Goal: Information Seeking & Learning: Compare options

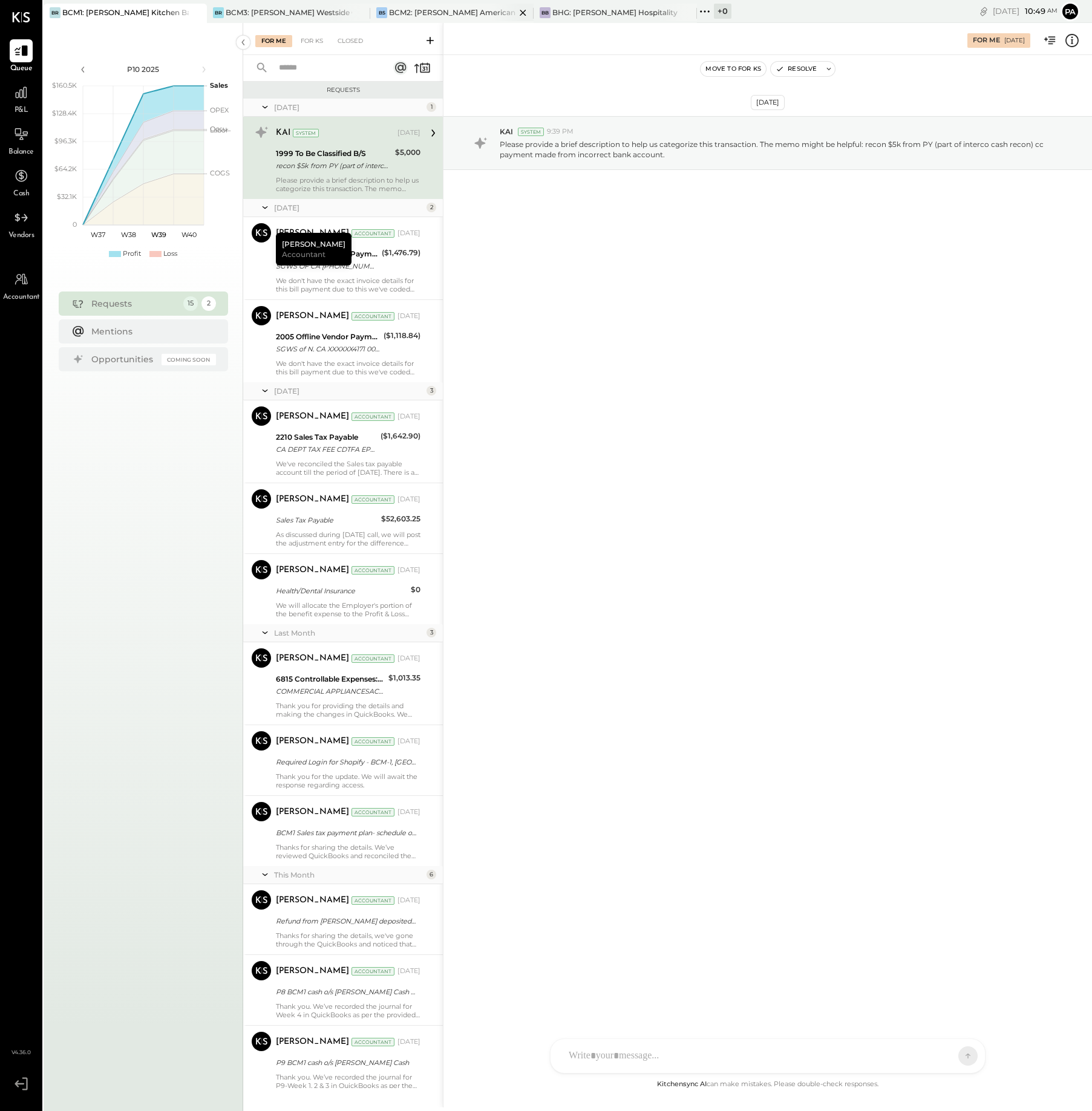
click at [473, 9] on div "BCM2: [PERSON_NAME] American Cooking" at bounding box center [452, 12] width 127 height 10
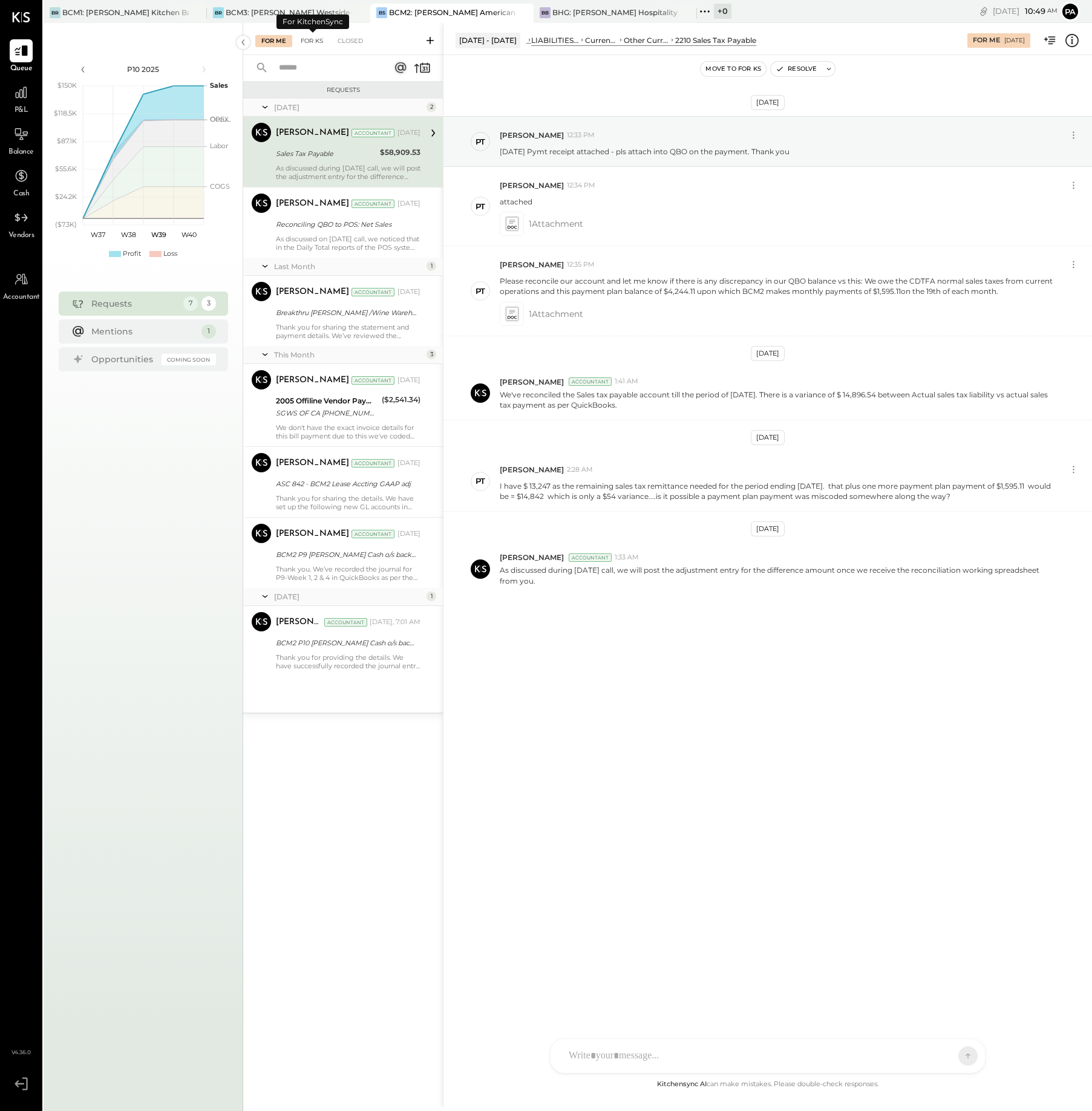
click at [314, 39] on div "For KS" at bounding box center [311, 41] width 35 height 12
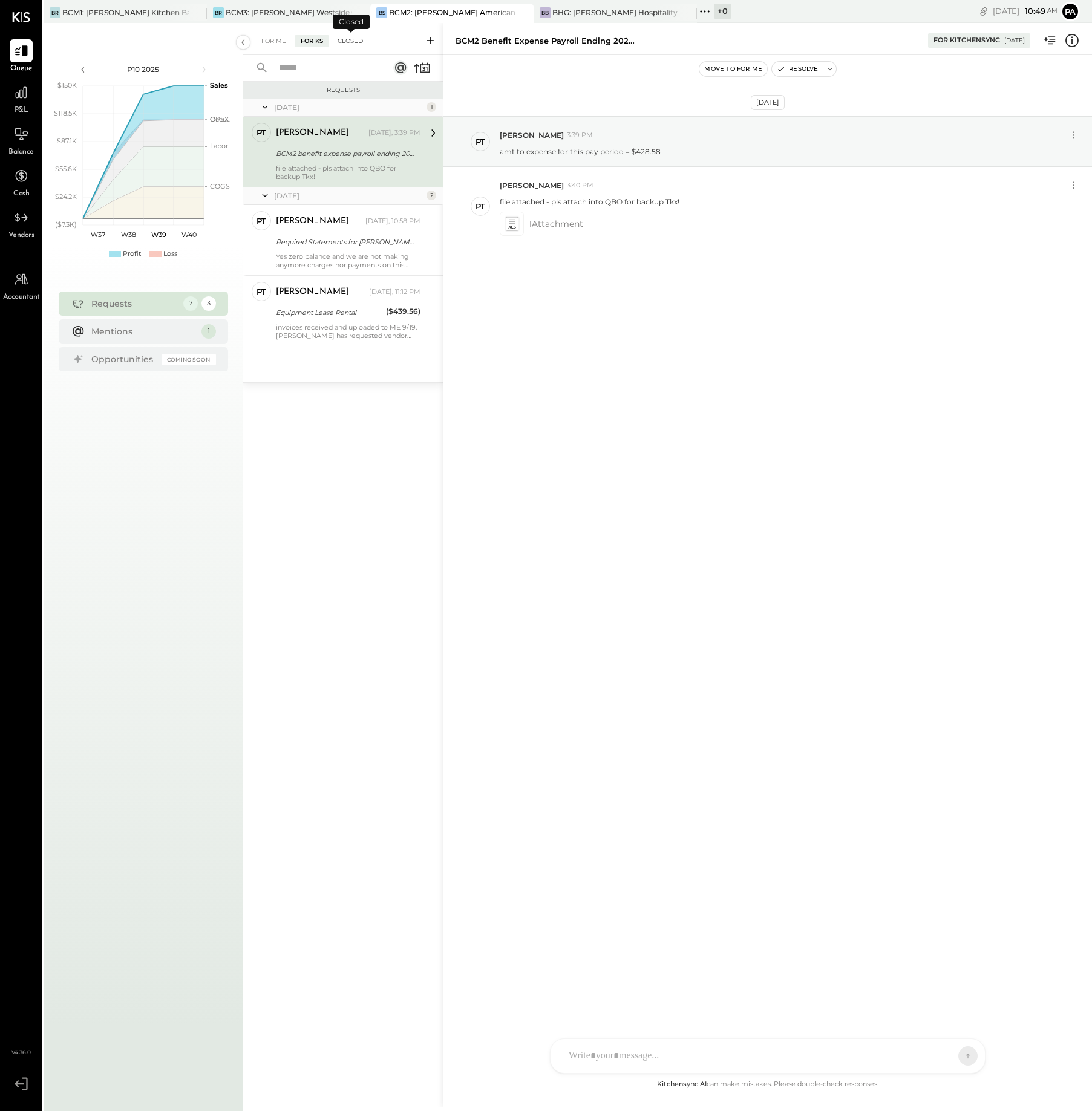
click at [355, 41] on div "Closed" at bounding box center [350, 41] width 37 height 12
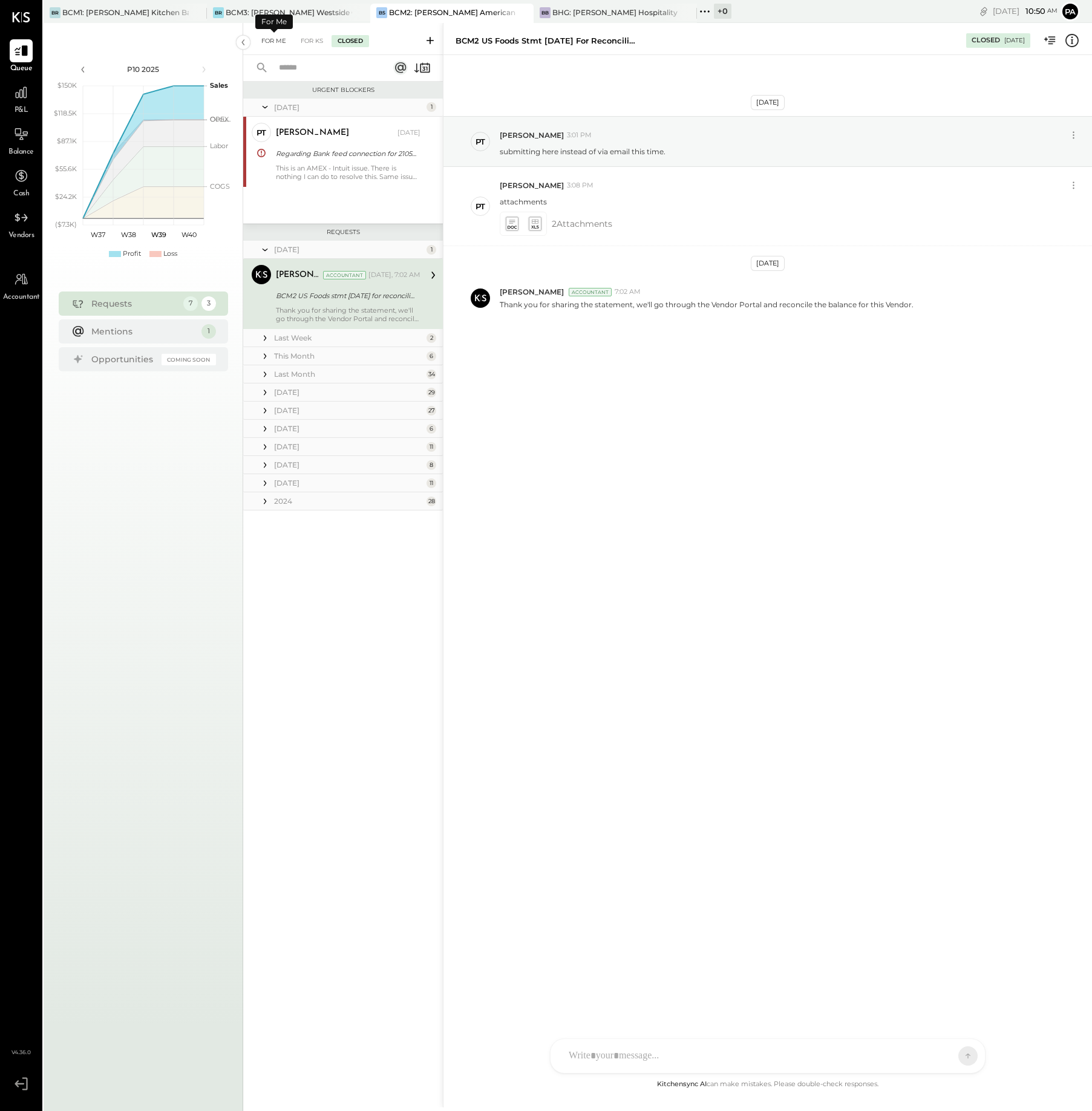
click at [265, 41] on div "For Me" at bounding box center [273, 41] width 37 height 12
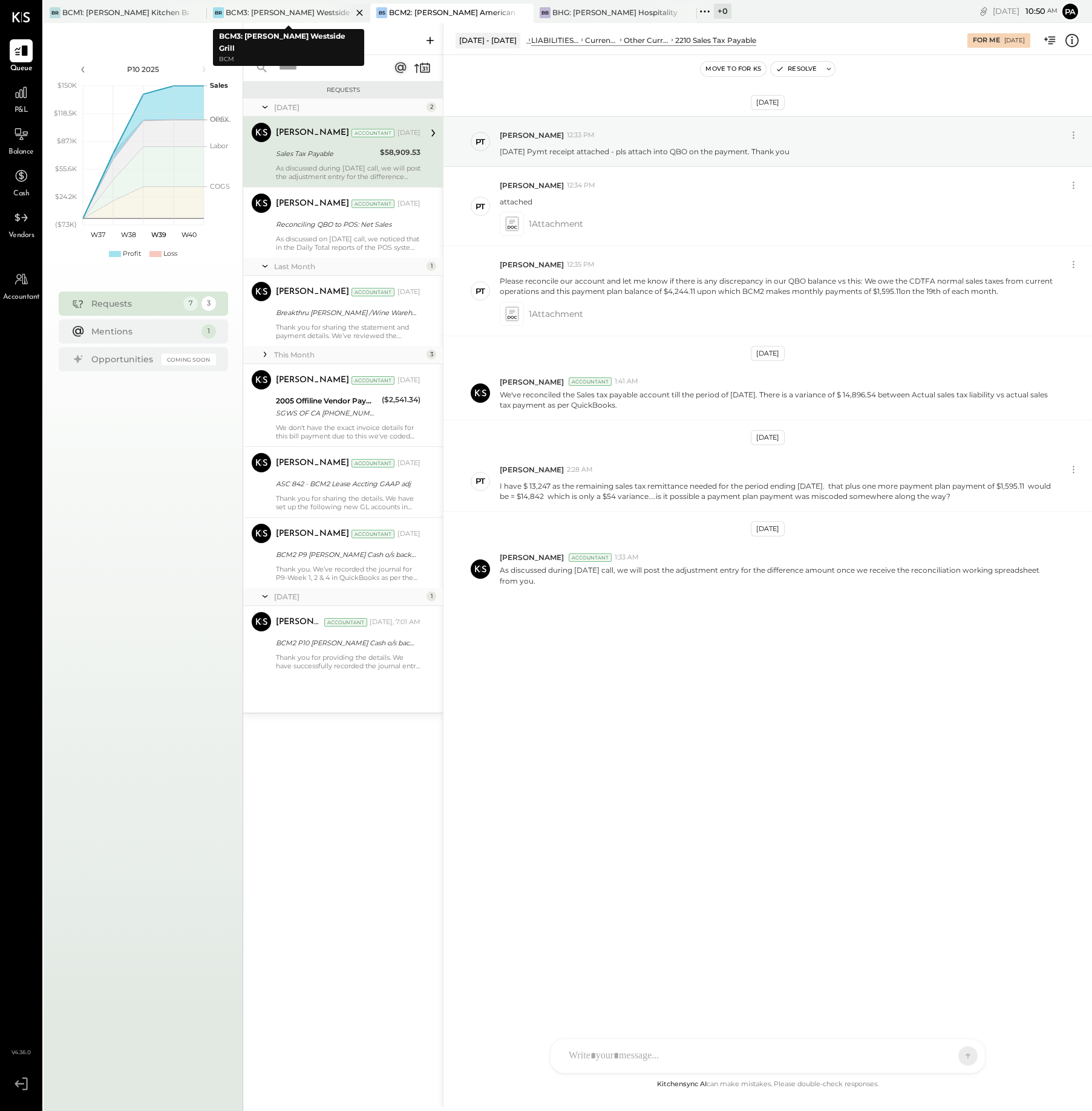
click at [256, 14] on div "BCM3: [PERSON_NAME] Westside Grill" at bounding box center [288, 12] width 127 height 10
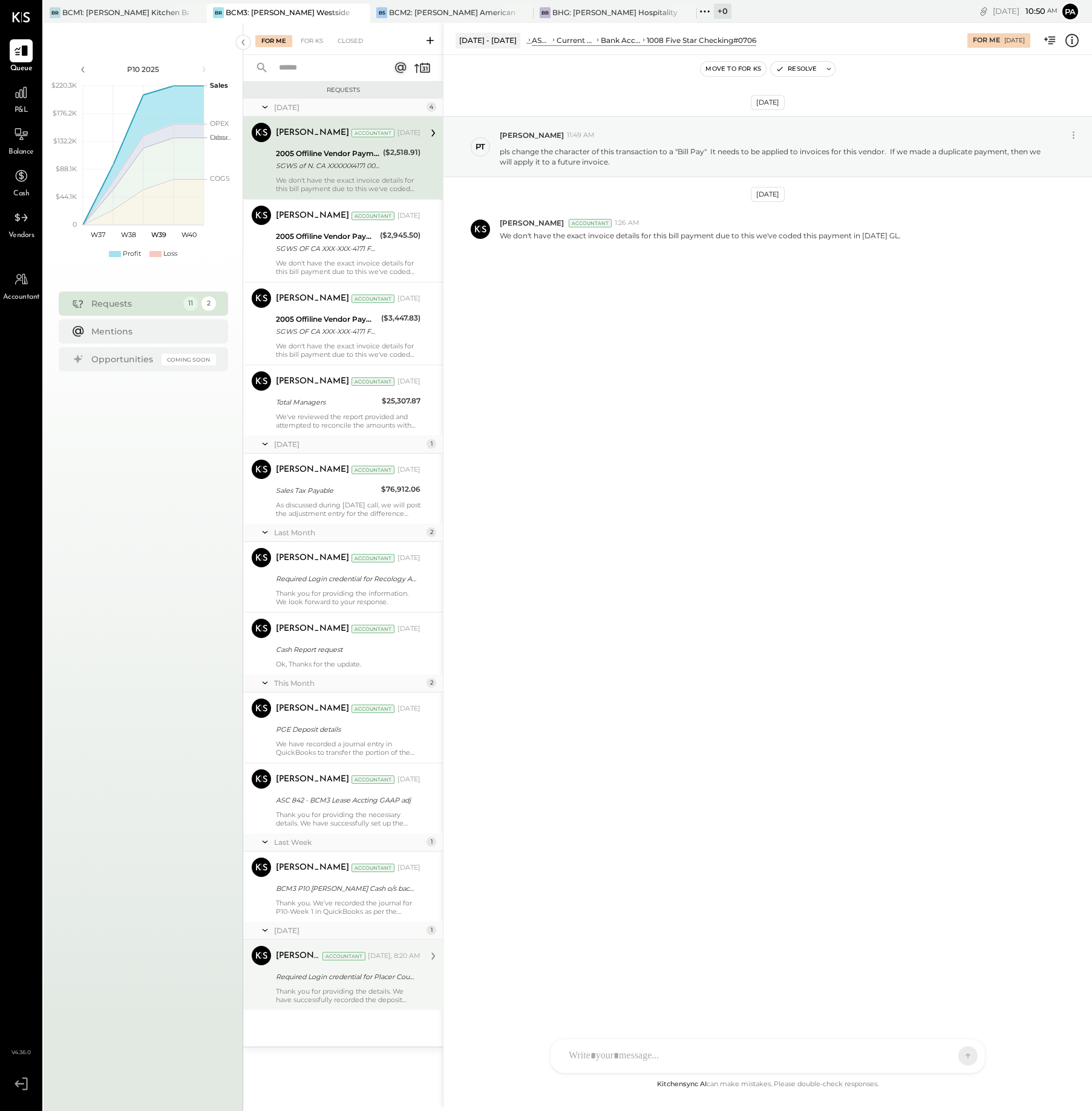
click at [354, 986] on div "[PERSON_NAME] Accountant [DATE], 8:20 AM Required Login credential for Placer C…" at bounding box center [348, 975] width 145 height 58
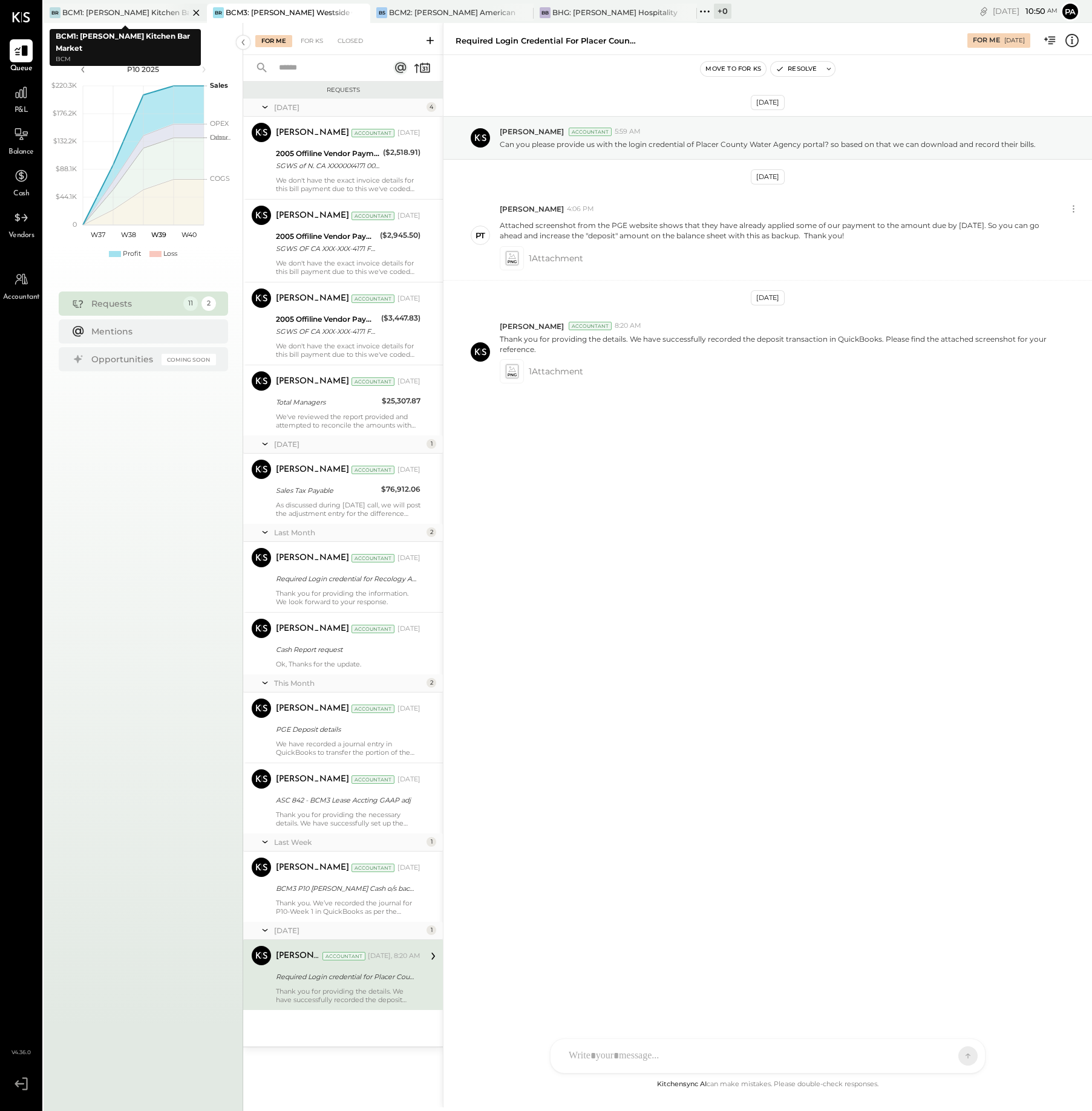
click at [132, 10] on div "BCM1: [PERSON_NAME] Kitchen Bar Market" at bounding box center [125, 12] width 127 height 10
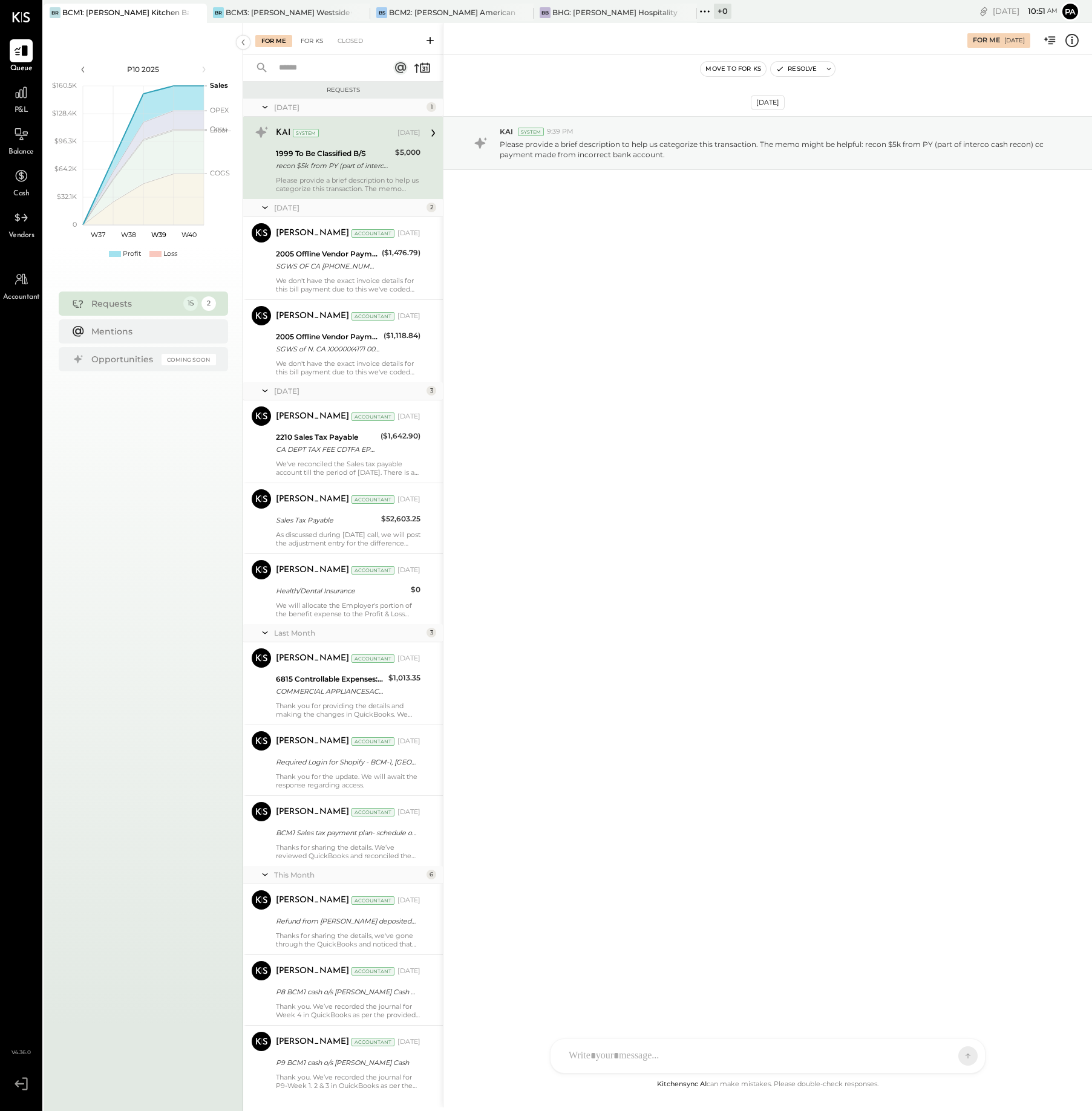
click at [313, 41] on div "For KS" at bounding box center [311, 41] width 35 height 12
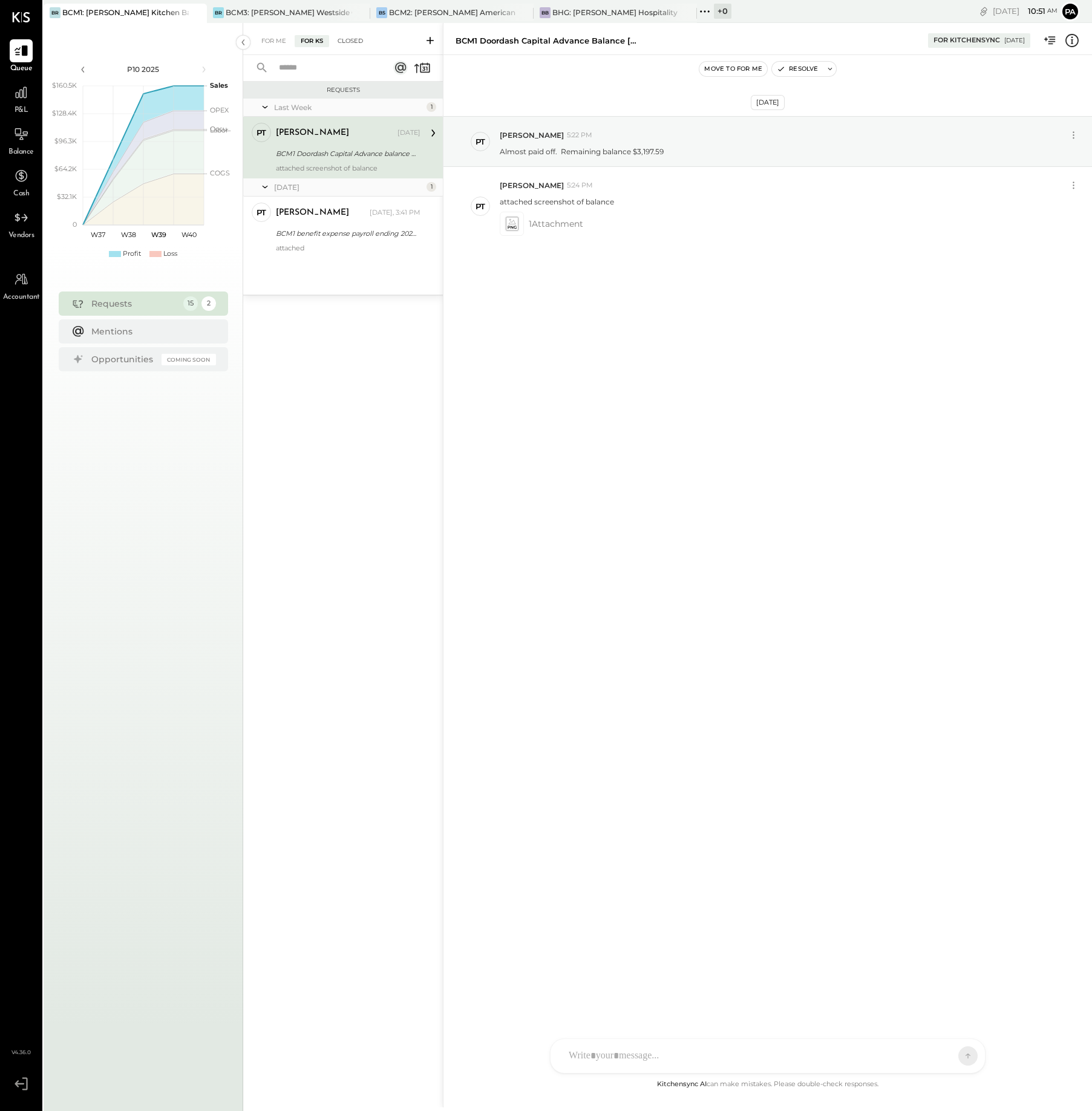
click at [349, 40] on div "Closed" at bounding box center [350, 41] width 37 height 12
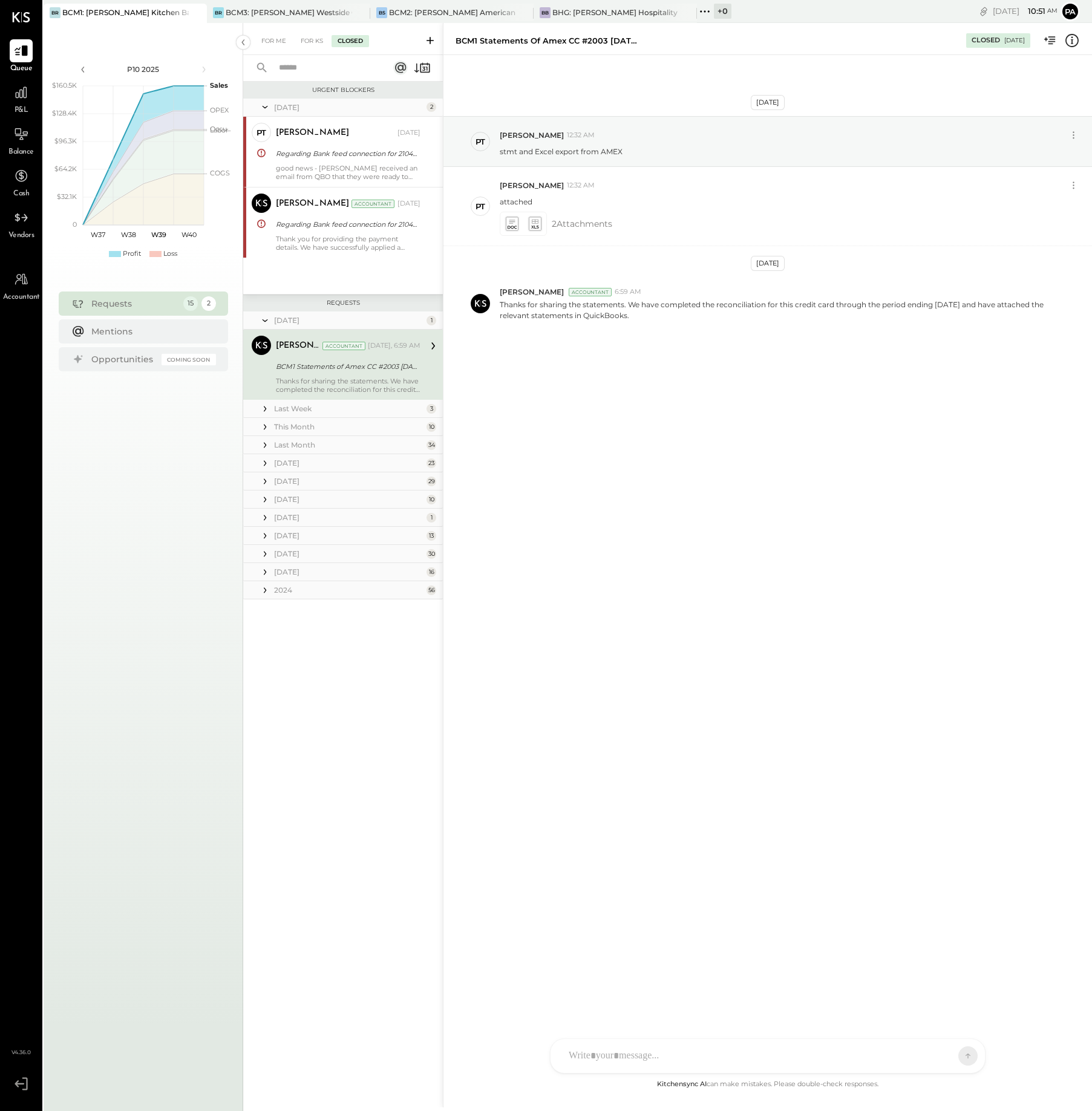
click at [302, 410] on div "Last Week" at bounding box center [349, 409] width 149 height 10
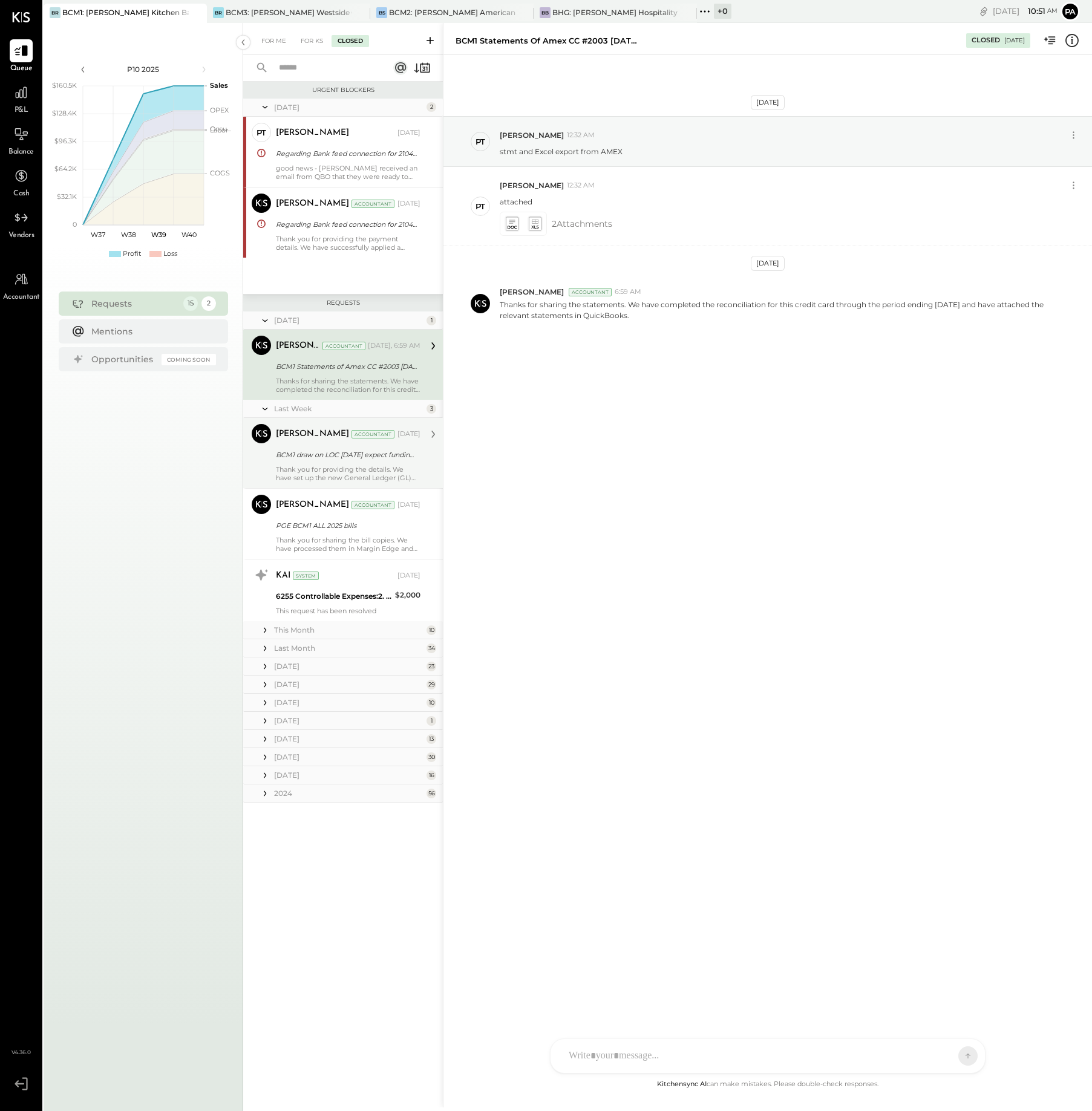
click at [345, 467] on div "Thank you for providing the details. We have set up the new General Ledger (GL)…" at bounding box center [348, 474] width 145 height 17
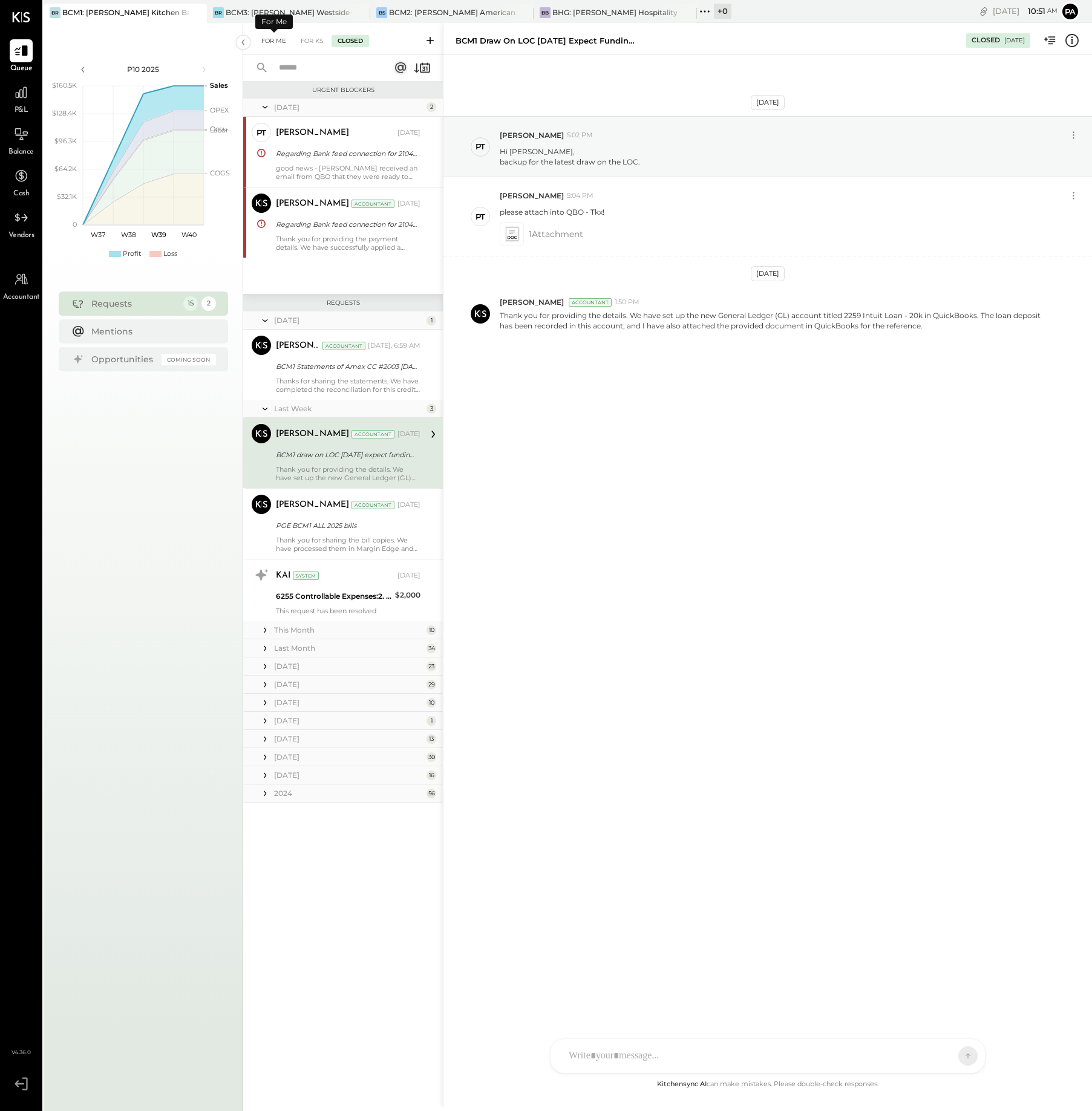
click at [268, 41] on div "For Me" at bounding box center [273, 41] width 37 height 12
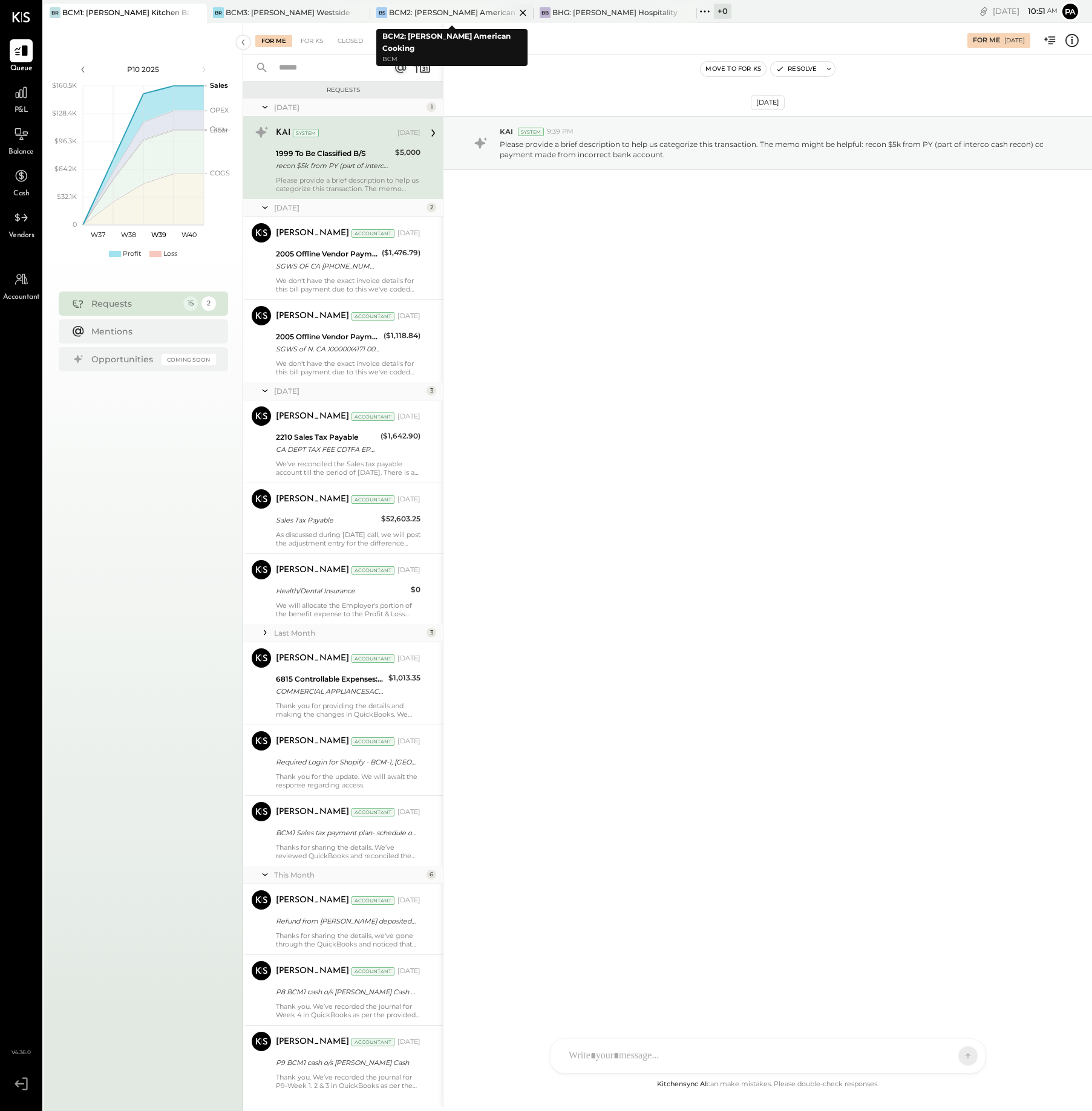
click at [454, 9] on div "BCM2: [PERSON_NAME] American Cooking" at bounding box center [452, 12] width 127 height 10
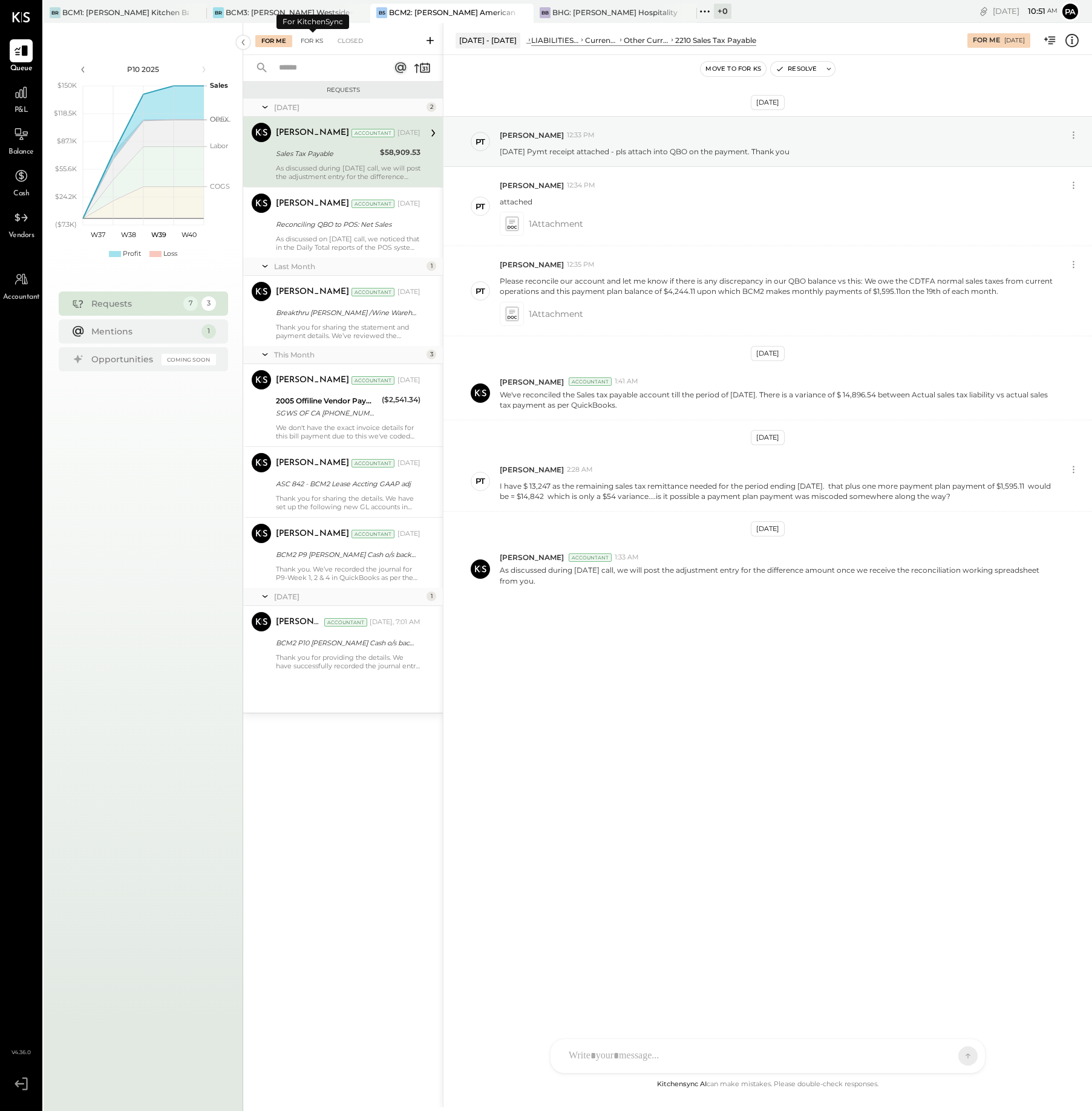
click at [311, 41] on div "For KS" at bounding box center [311, 41] width 35 height 12
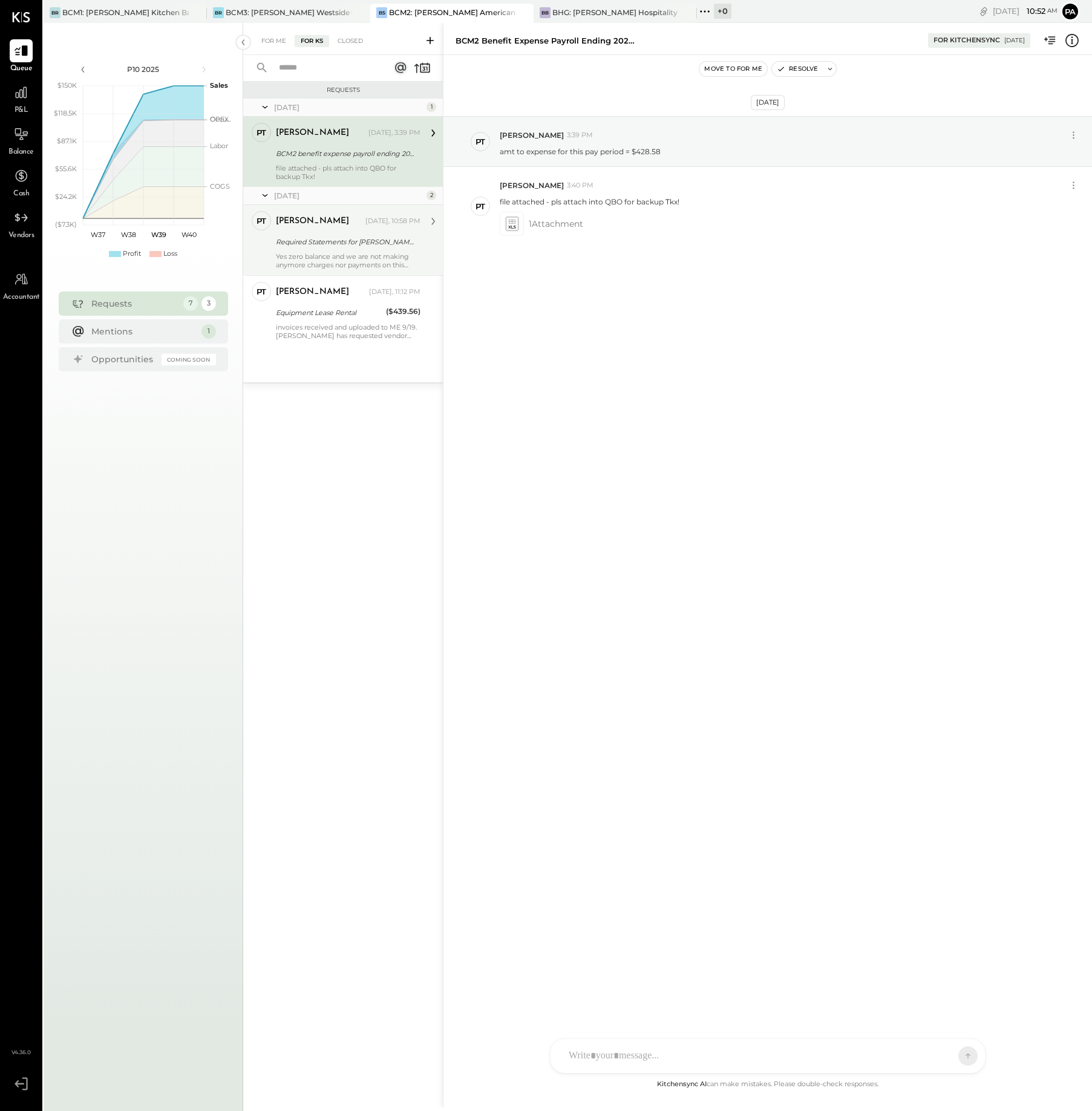
click at [361, 245] on div "Required Statements for [PERSON_NAME] Fargo Signify CC# 6927 for Aug-25!" at bounding box center [346, 242] width 141 height 12
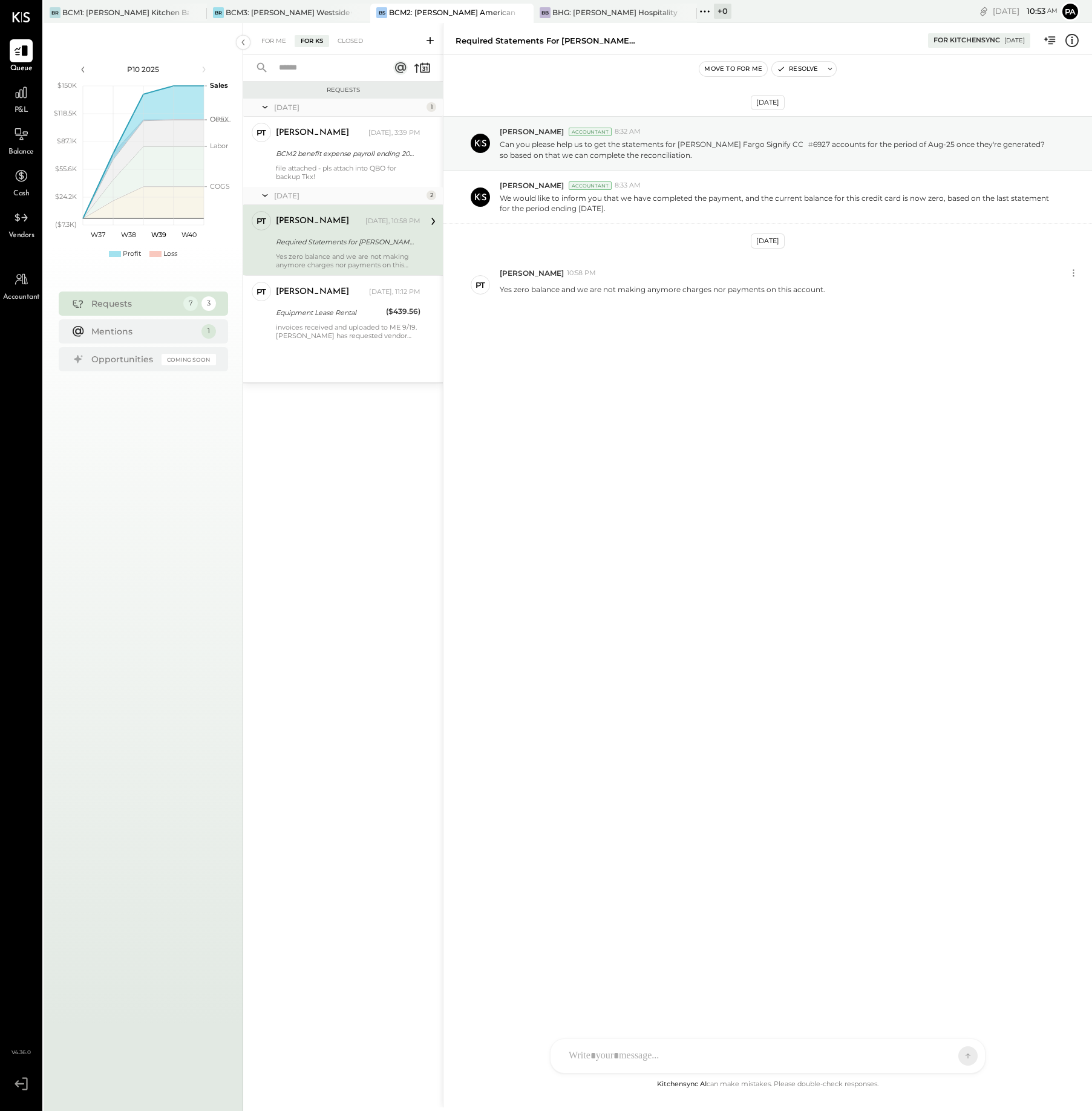
click at [663, 1062] on div "C [PERSON_NAME] [PERSON_NAME] AJ [PERSON_NAME] PT [PERSON_NAME] VD [PERSON_NAME…" at bounding box center [768, 1057] width 435 height 35
click at [600, 1055] on icon at bounding box center [598, 1056] width 12 height 12
click at [648, 9] on div "BHG: [PERSON_NAME] Hospitality Group, LLC" at bounding box center [615, 12] width 127 height 10
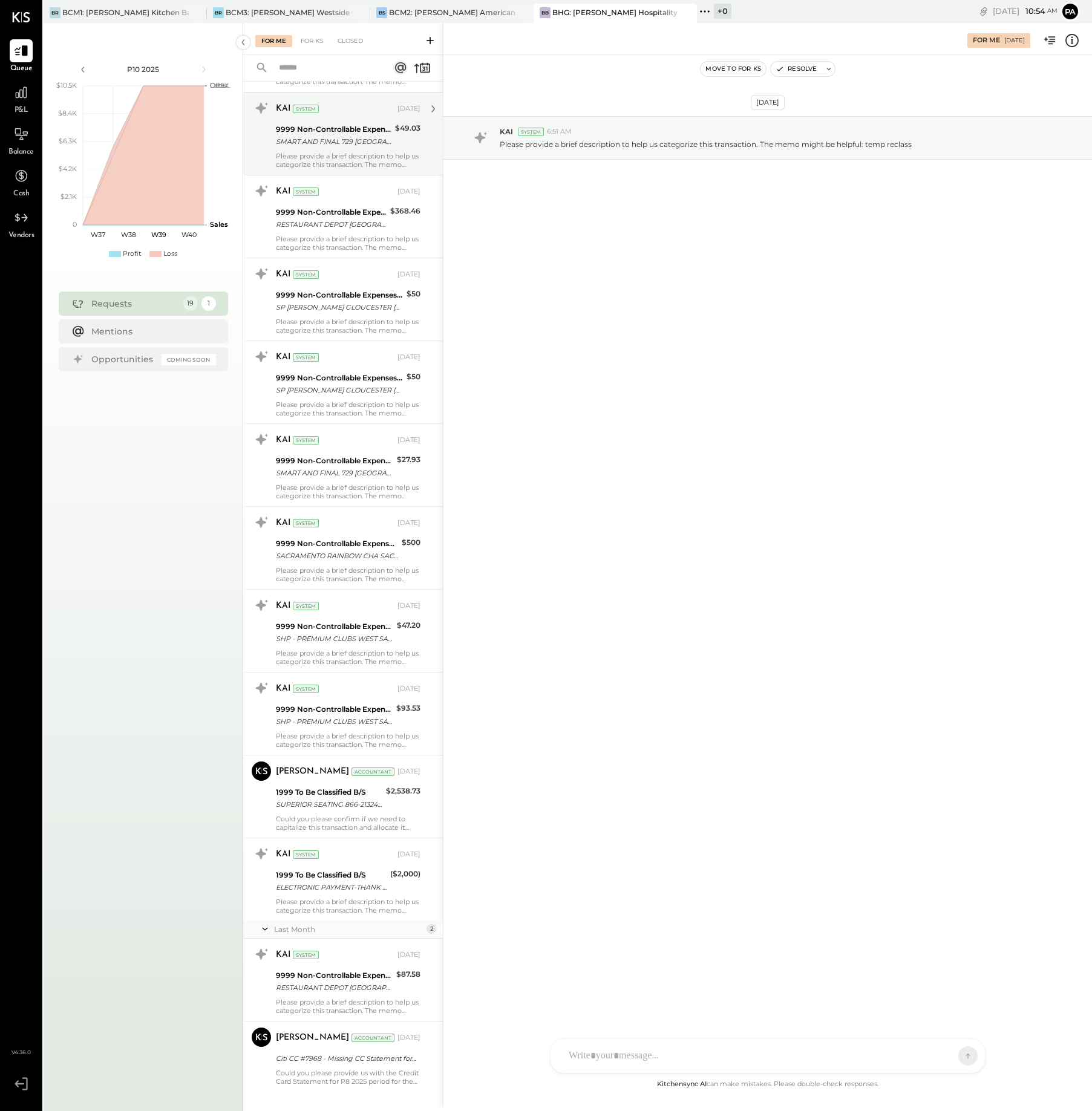
scroll to position [663, 0]
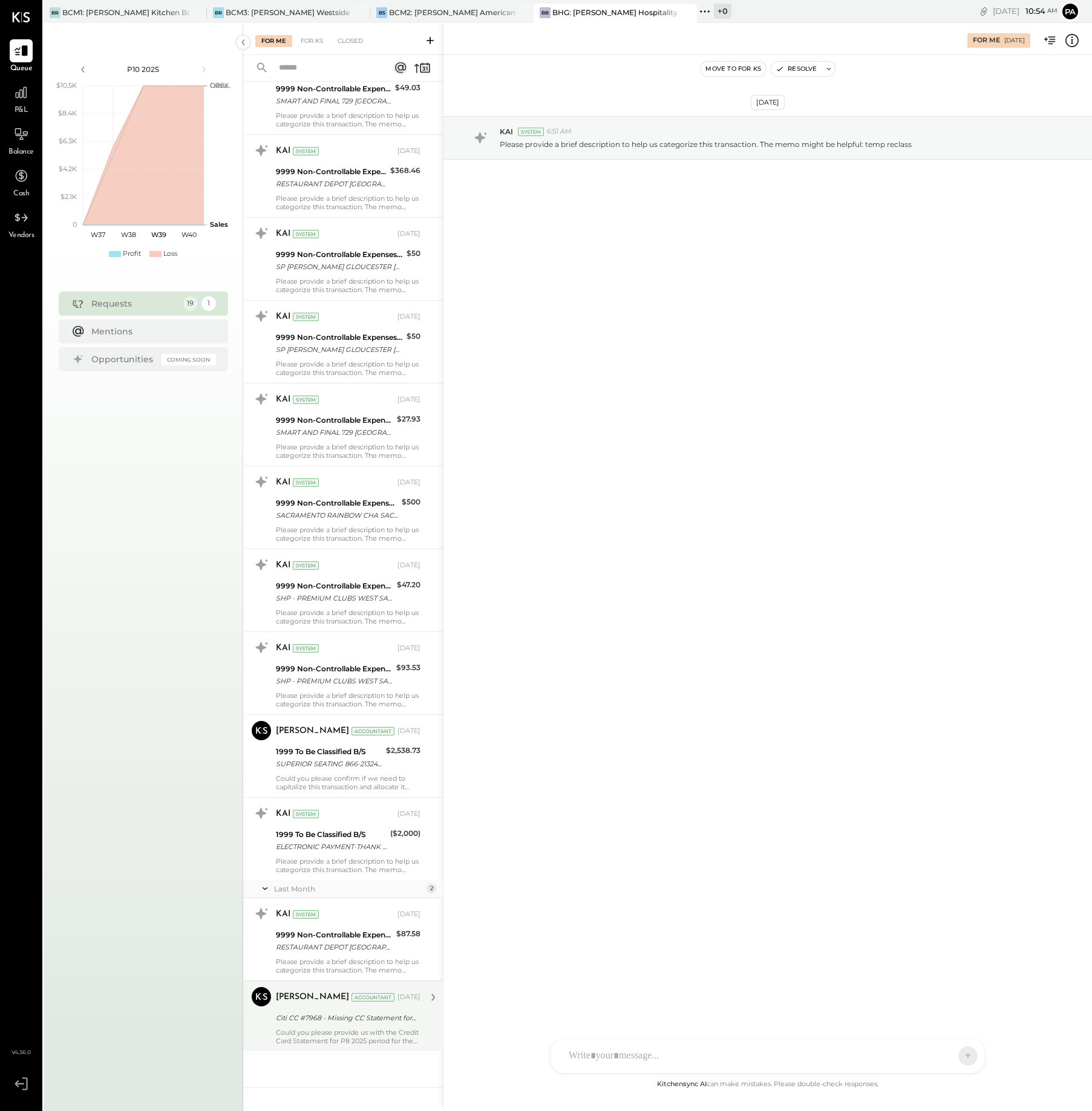
click at [352, 1020] on div "Citi CC #7968 - Missing CC Statement for P8 2025 period" at bounding box center [346, 1018] width 141 height 12
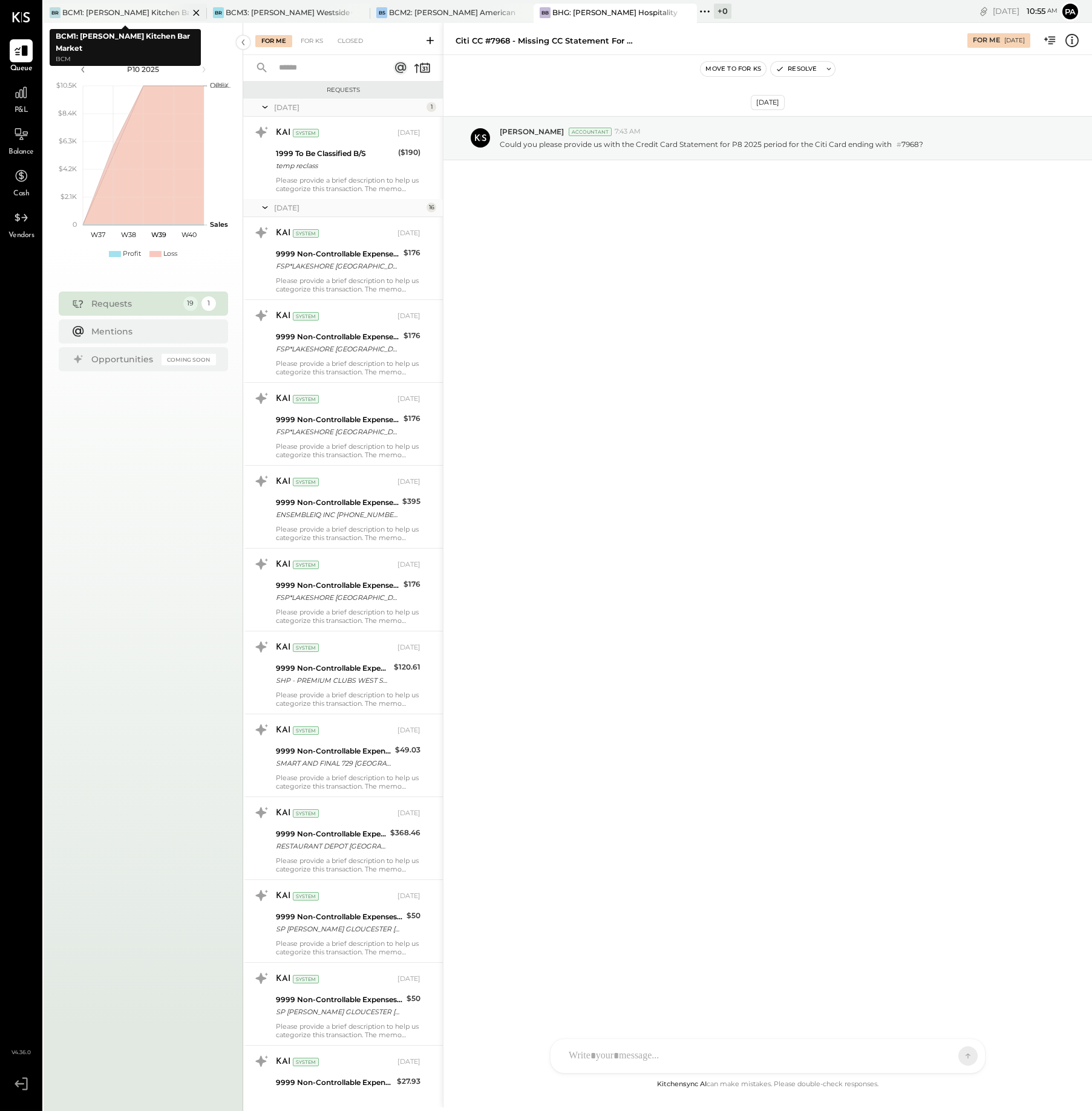
click at [96, 9] on div "BCM1: [PERSON_NAME] Kitchen Bar Market" at bounding box center [125, 12] width 127 height 10
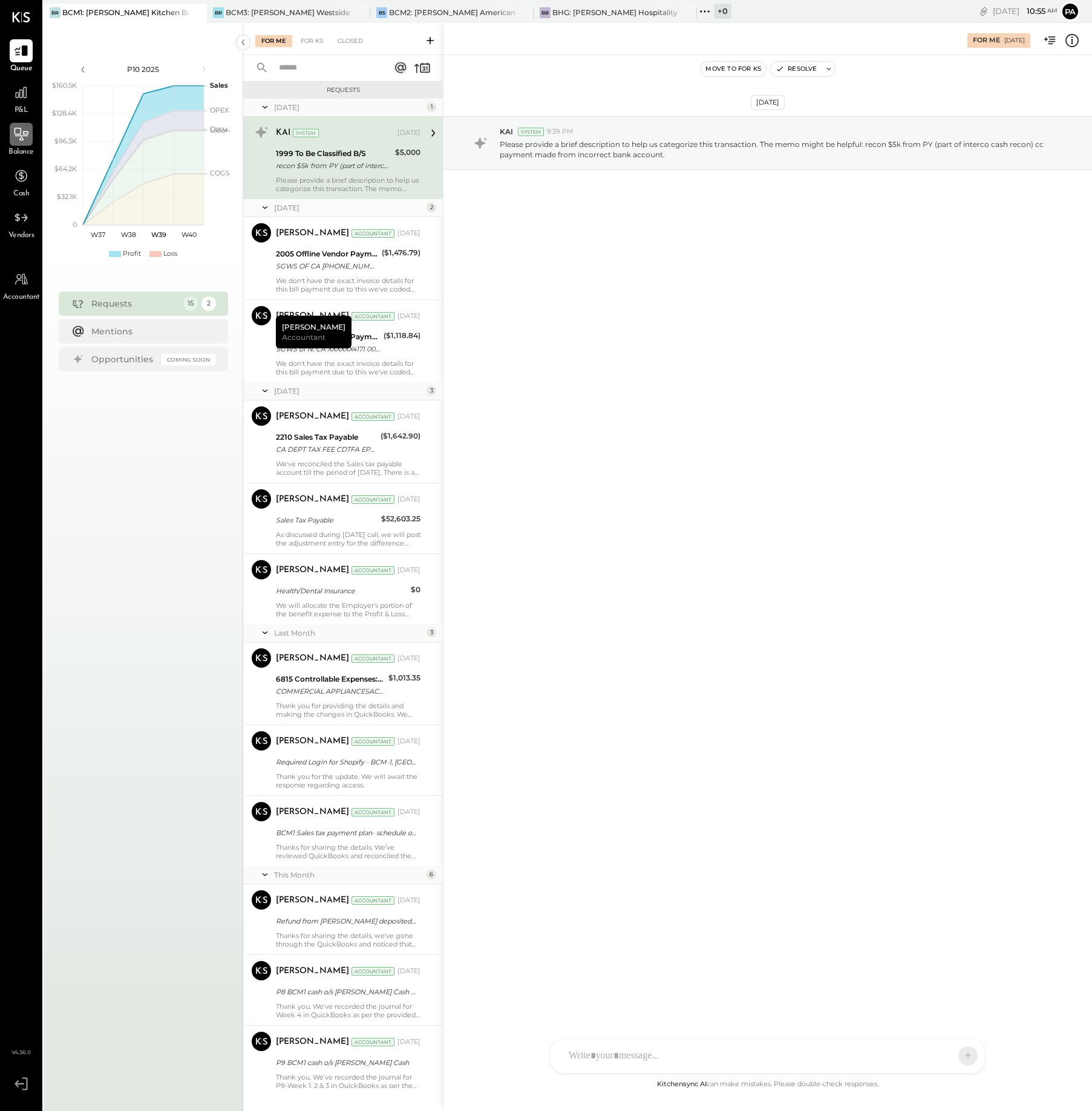
click at [23, 142] on div at bounding box center [21, 134] width 23 height 23
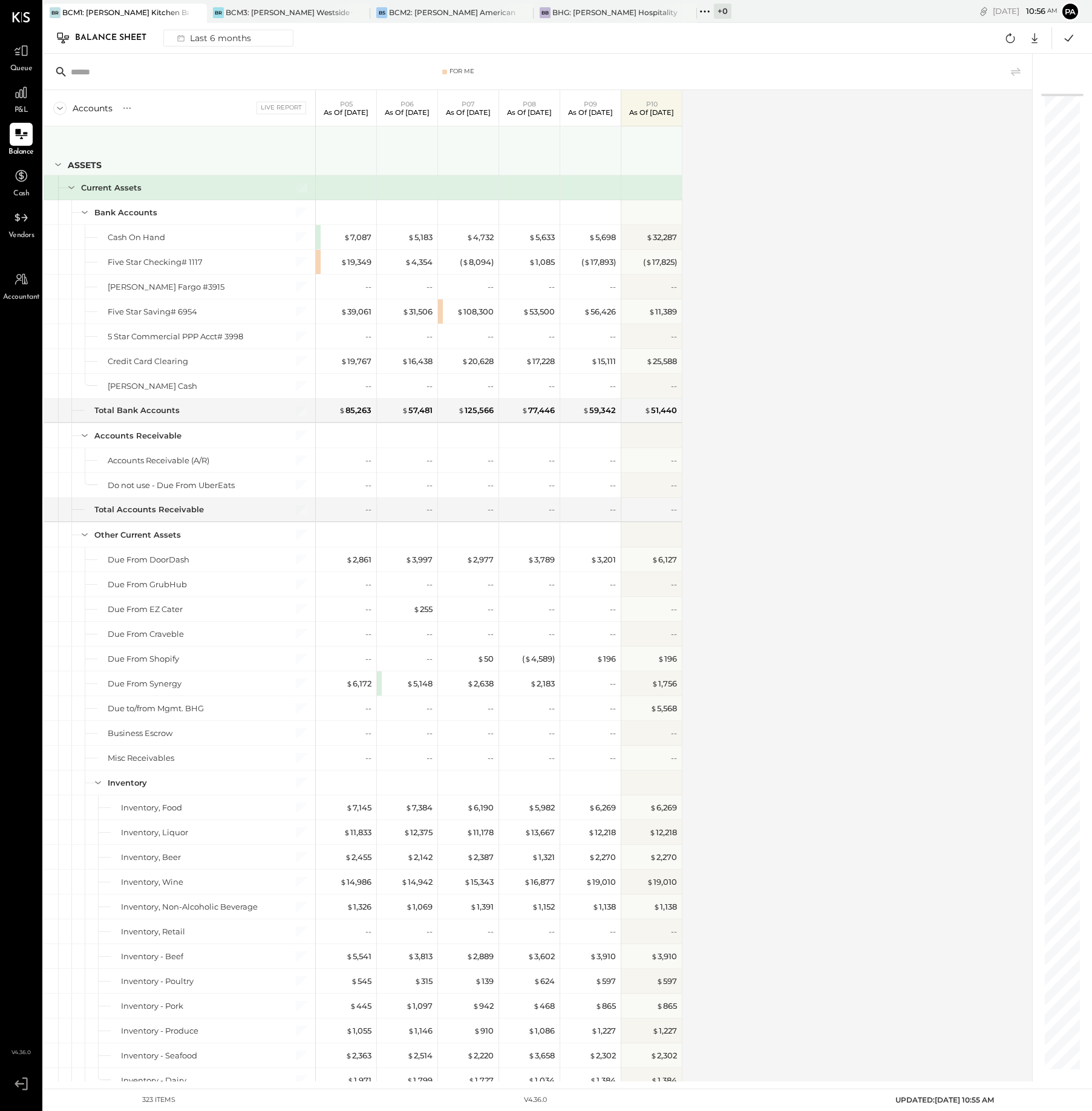
click at [56, 163] on icon at bounding box center [58, 165] width 6 height 3
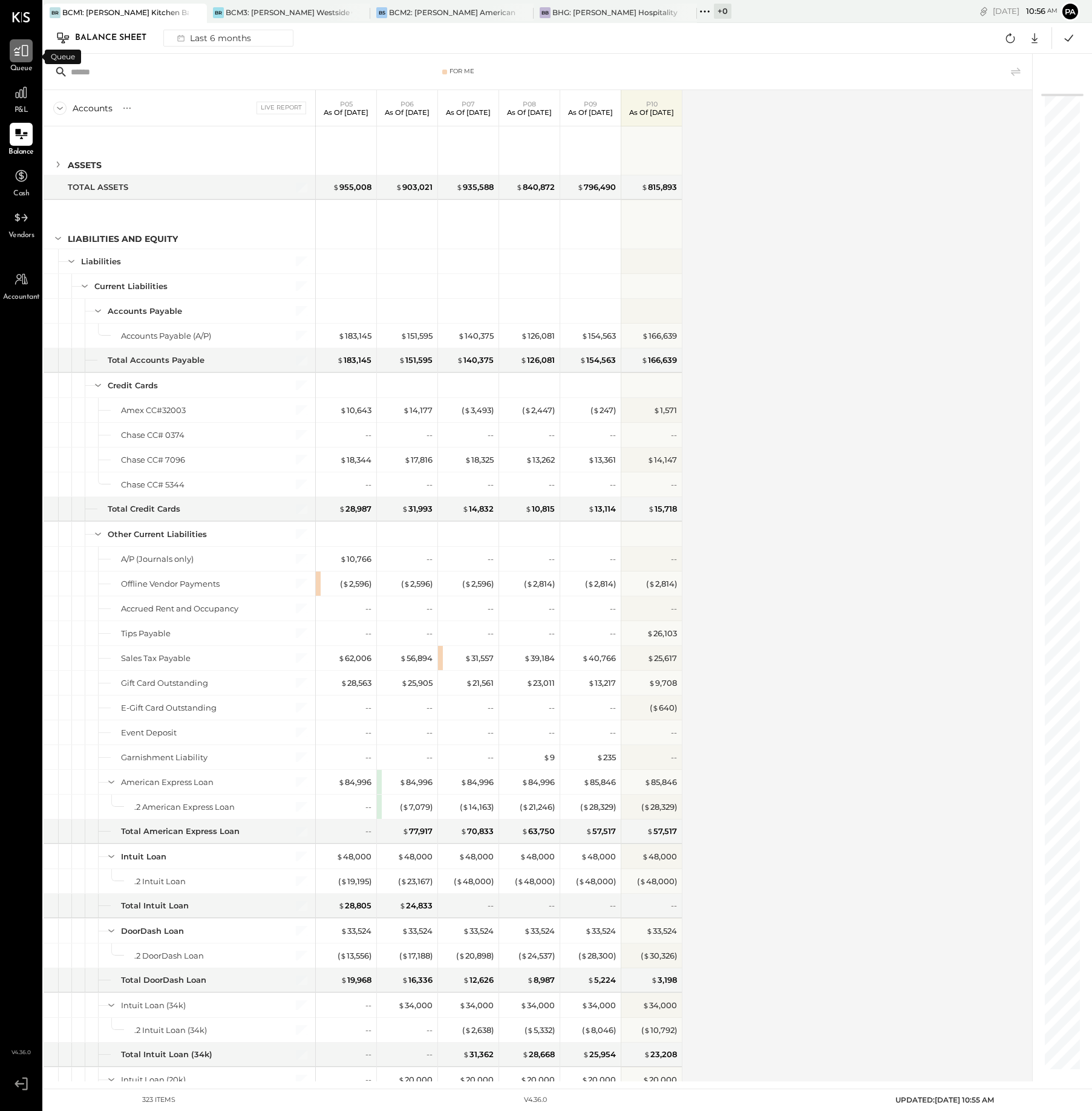
click at [23, 54] on icon at bounding box center [21, 51] width 16 height 16
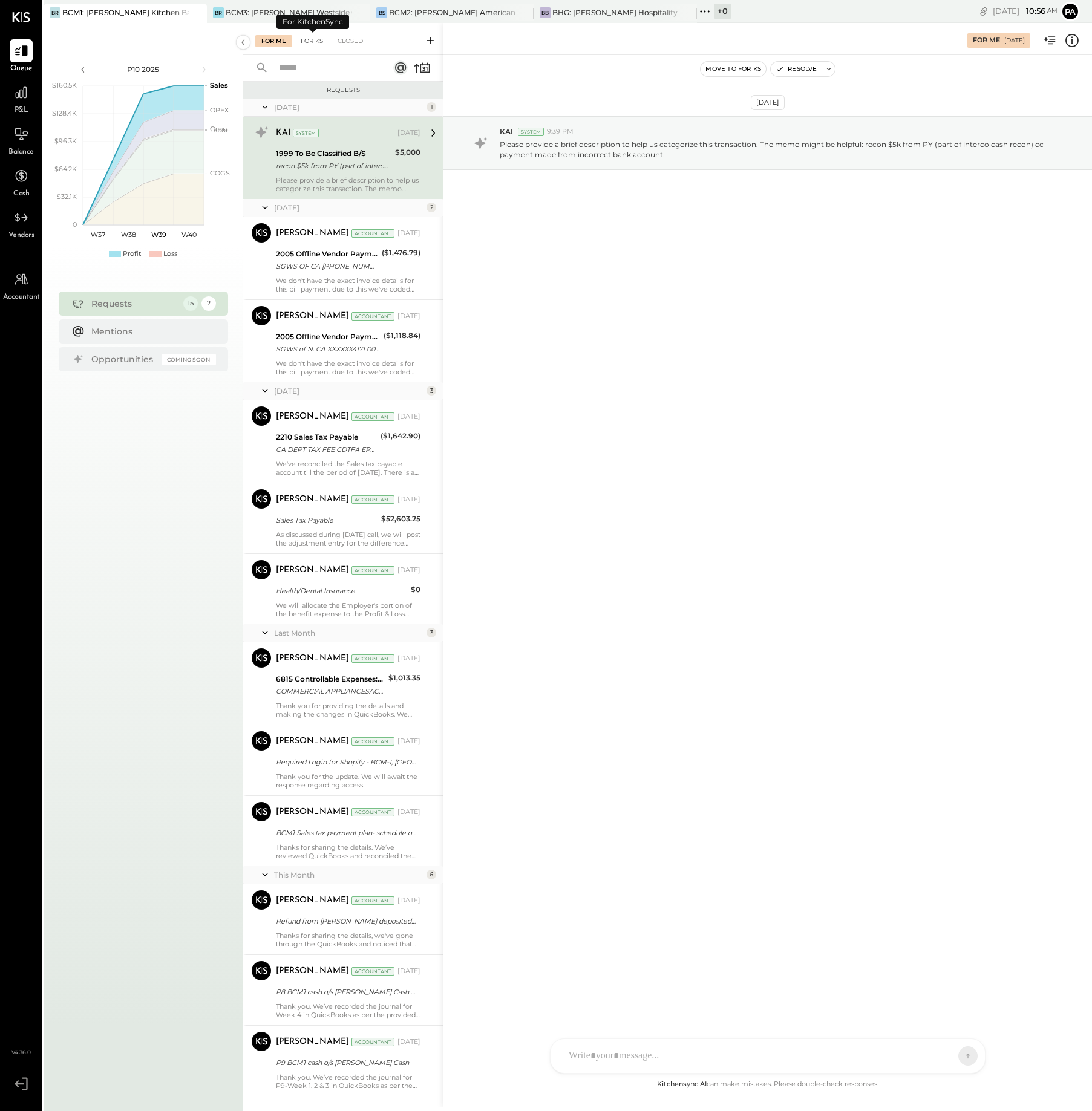
click at [312, 41] on div "For KS" at bounding box center [311, 41] width 35 height 12
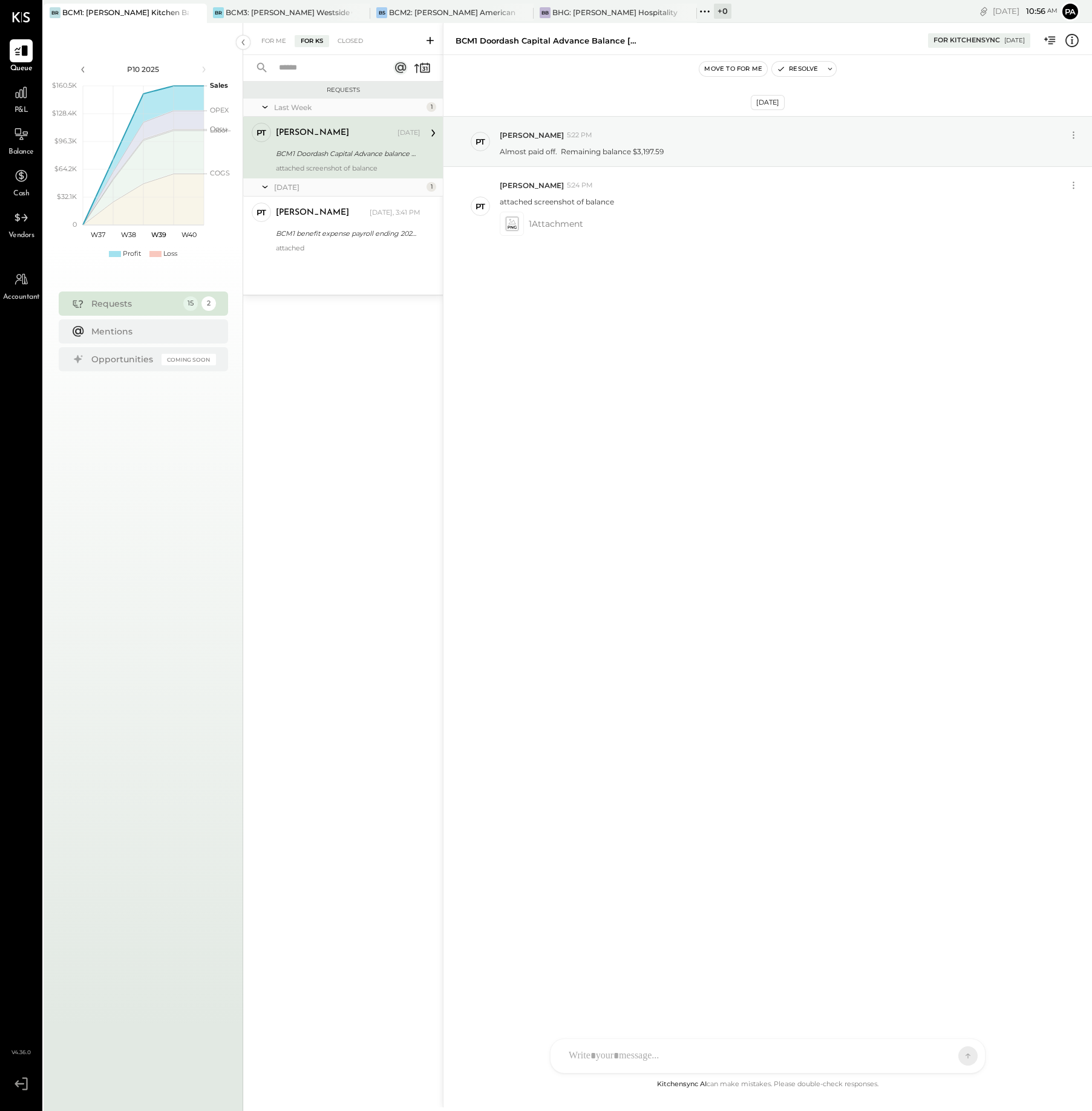
click at [431, 37] on icon at bounding box center [430, 41] width 12 height 12
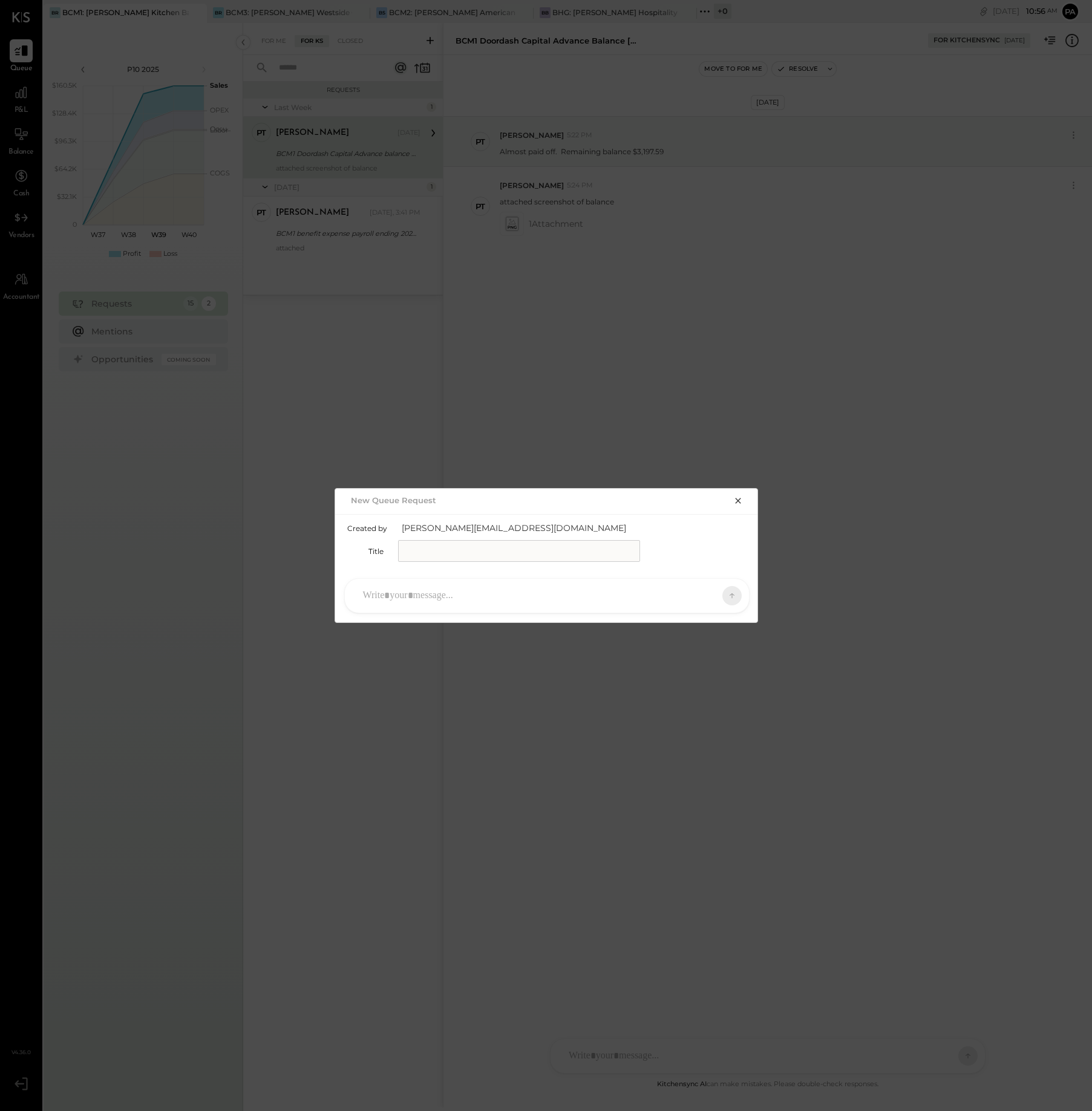
click at [438, 554] on input "text" at bounding box center [518, 551] width 242 height 22
type input "**********"
click at [559, 594] on div at bounding box center [536, 596] width 358 height 27
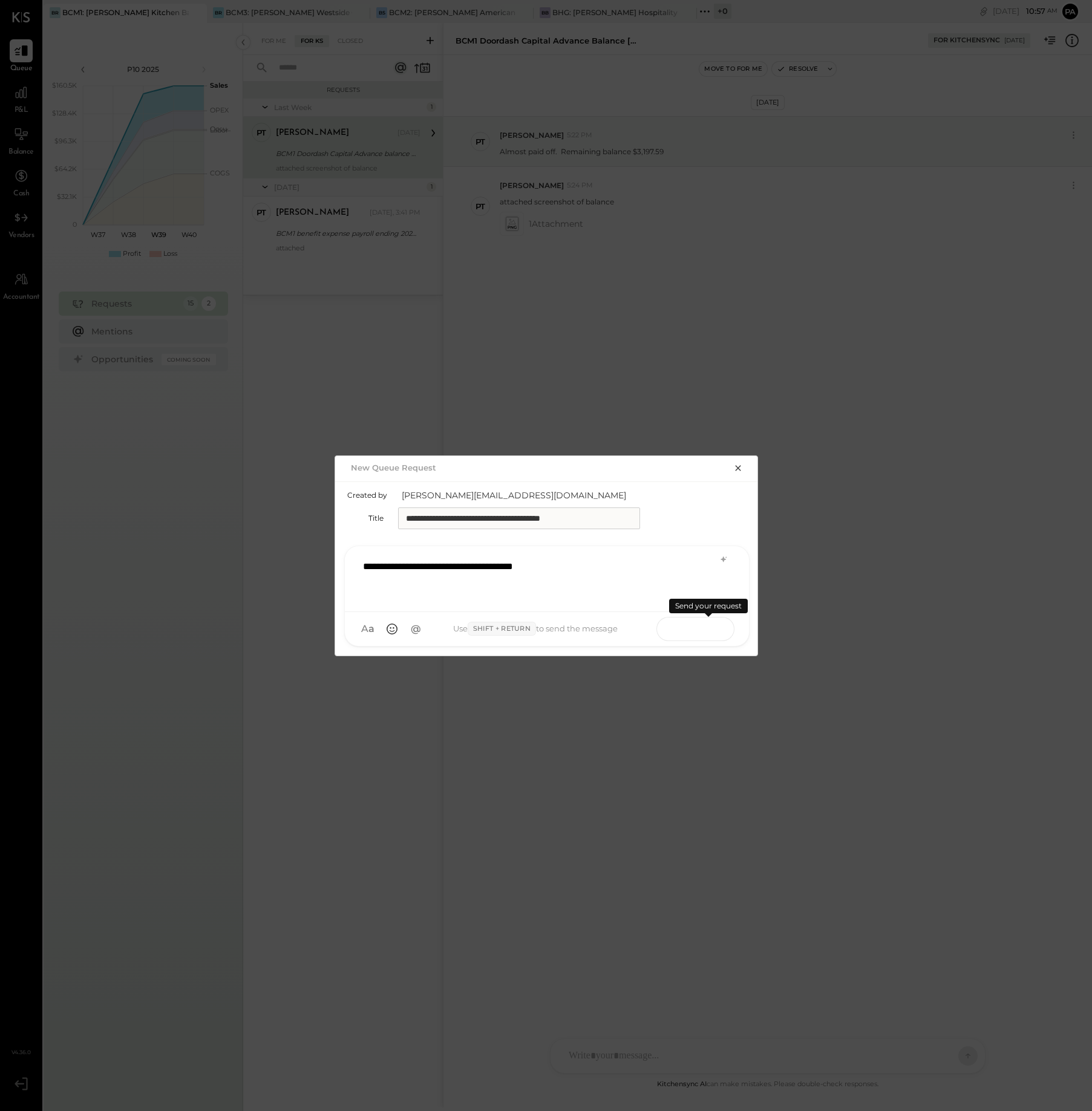
click at [714, 628] on icon at bounding box center [708, 629] width 12 height 12
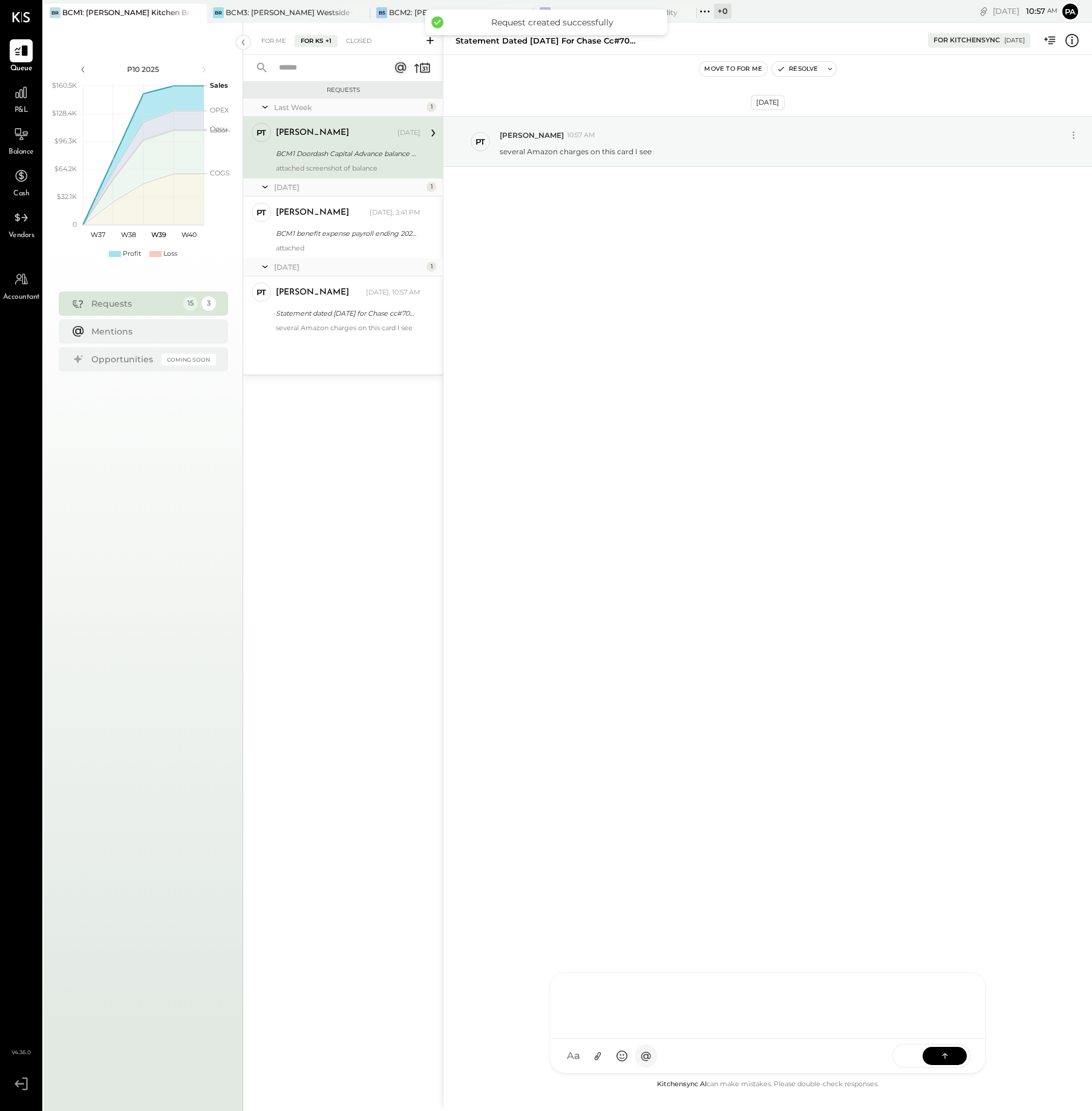
click at [643, 1039] on div at bounding box center [768, 1006] width 435 height 66
click at [596, 1056] on icon at bounding box center [598, 1057] width 7 height 9
click at [945, 1057] on icon at bounding box center [945, 1055] width 12 height 12
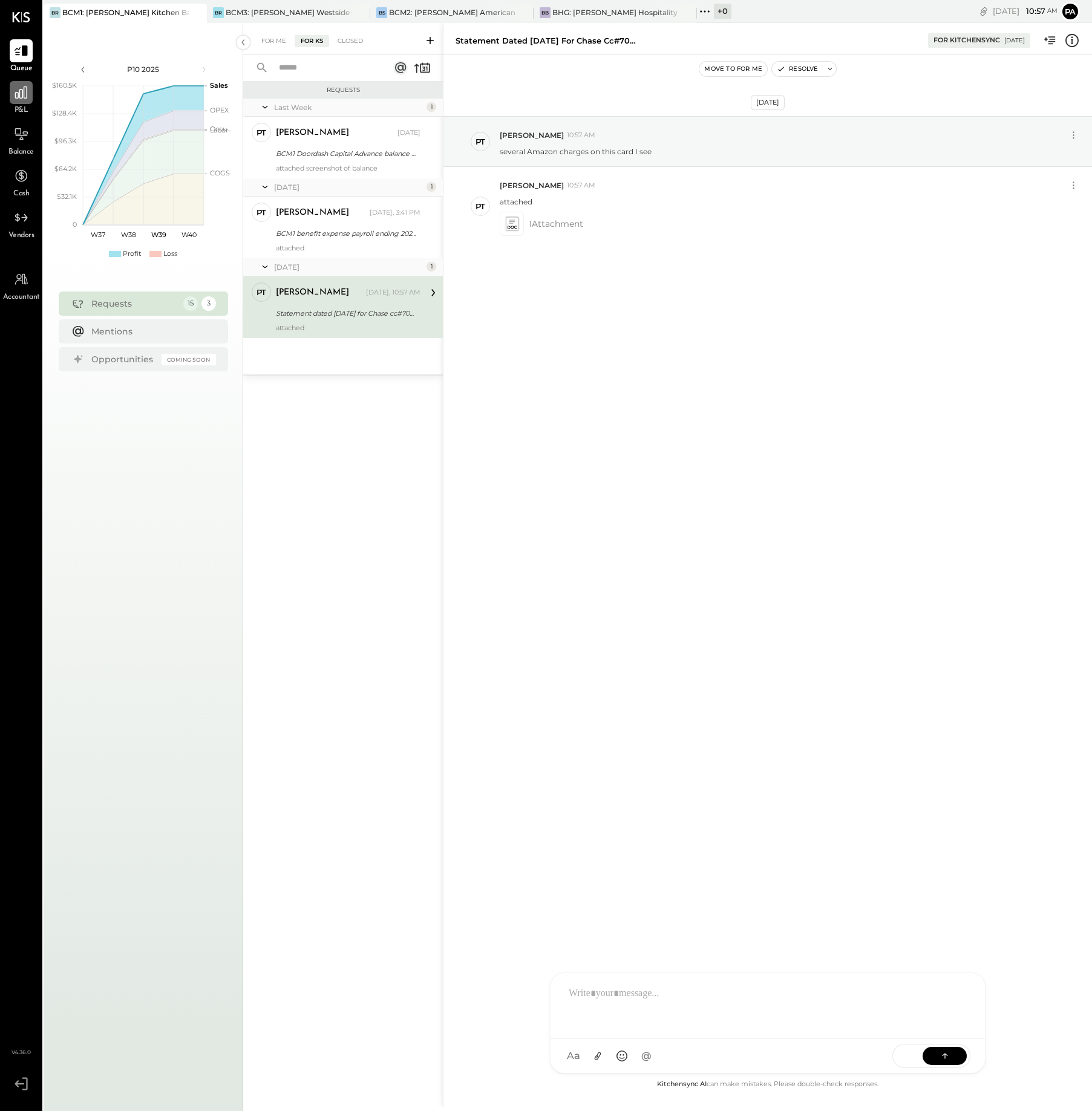
click at [19, 92] on icon at bounding box center [21, 92] width 16 height 16
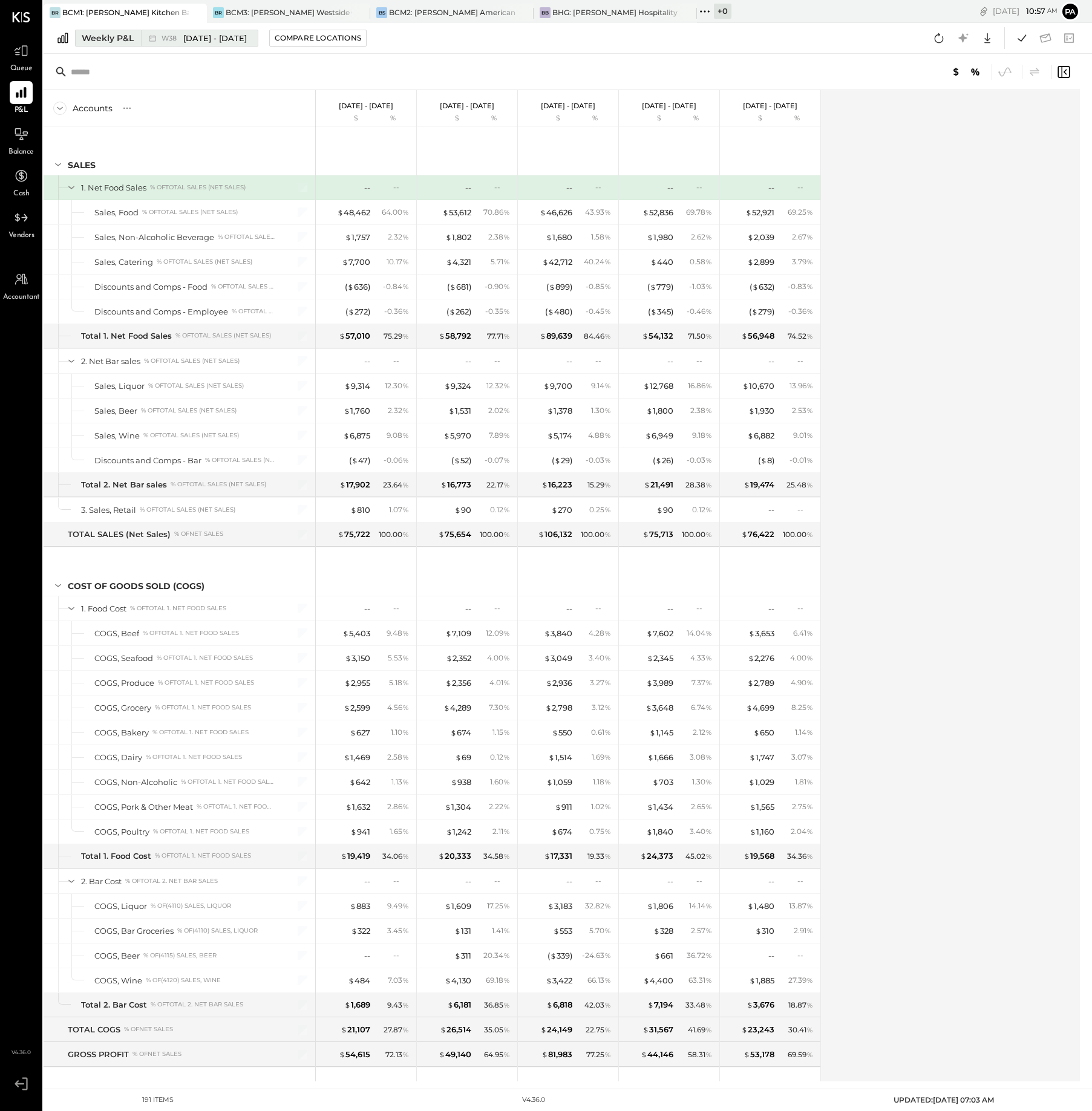
click at [107, 38] on div "Weekly P&L" at bounding box center [107, 38] width 52 height 12
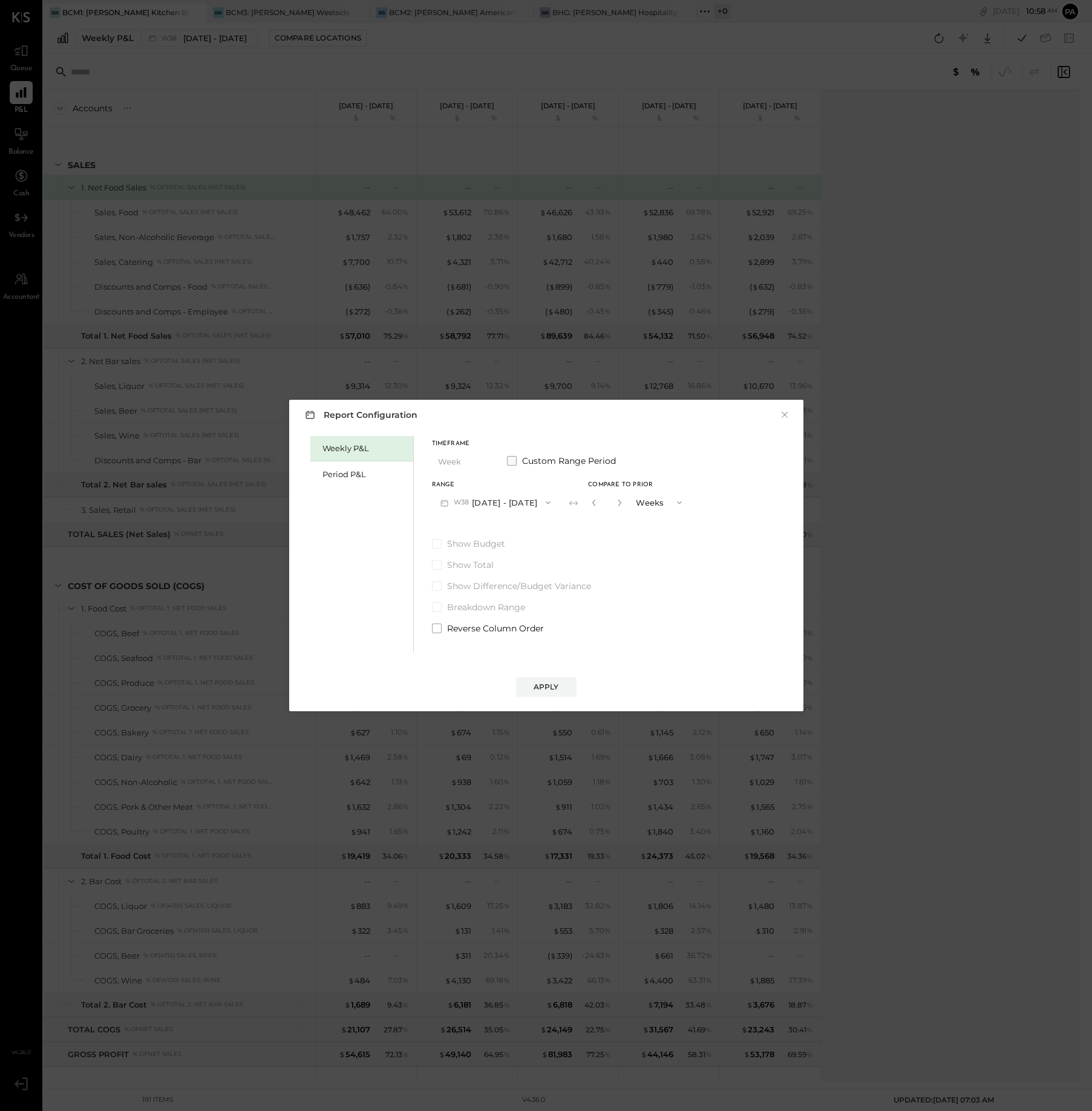
click at [510, 458] on span at bounding box center [511, 461] width 10 height 10
click at [498, 505] on icon "button" at bounding box center [493, 503] width 10 height 10
click at [472, 553] on span "[DATE]" at bounding box center [459, 555] width 26 height 10
click at [599, 503] on span "button" at bounding box center [591, 503] width 16 height 10
click at [612, 532] on div "[DATE]" at bounding box center [584, 530] width 102 height 26
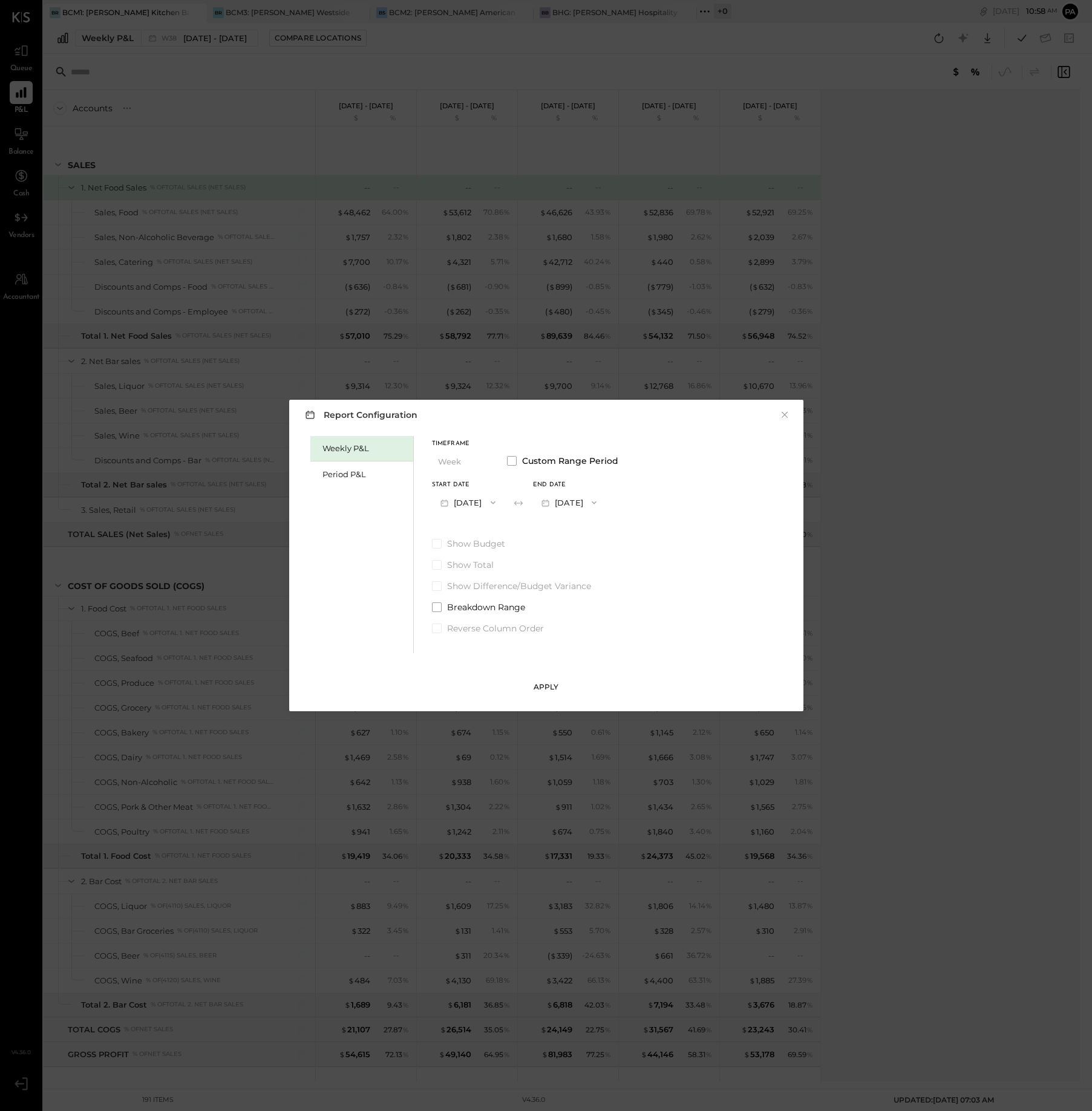
click at [551, 686] on div "Apply" at bounding box center [546, 687] width 26 height 10
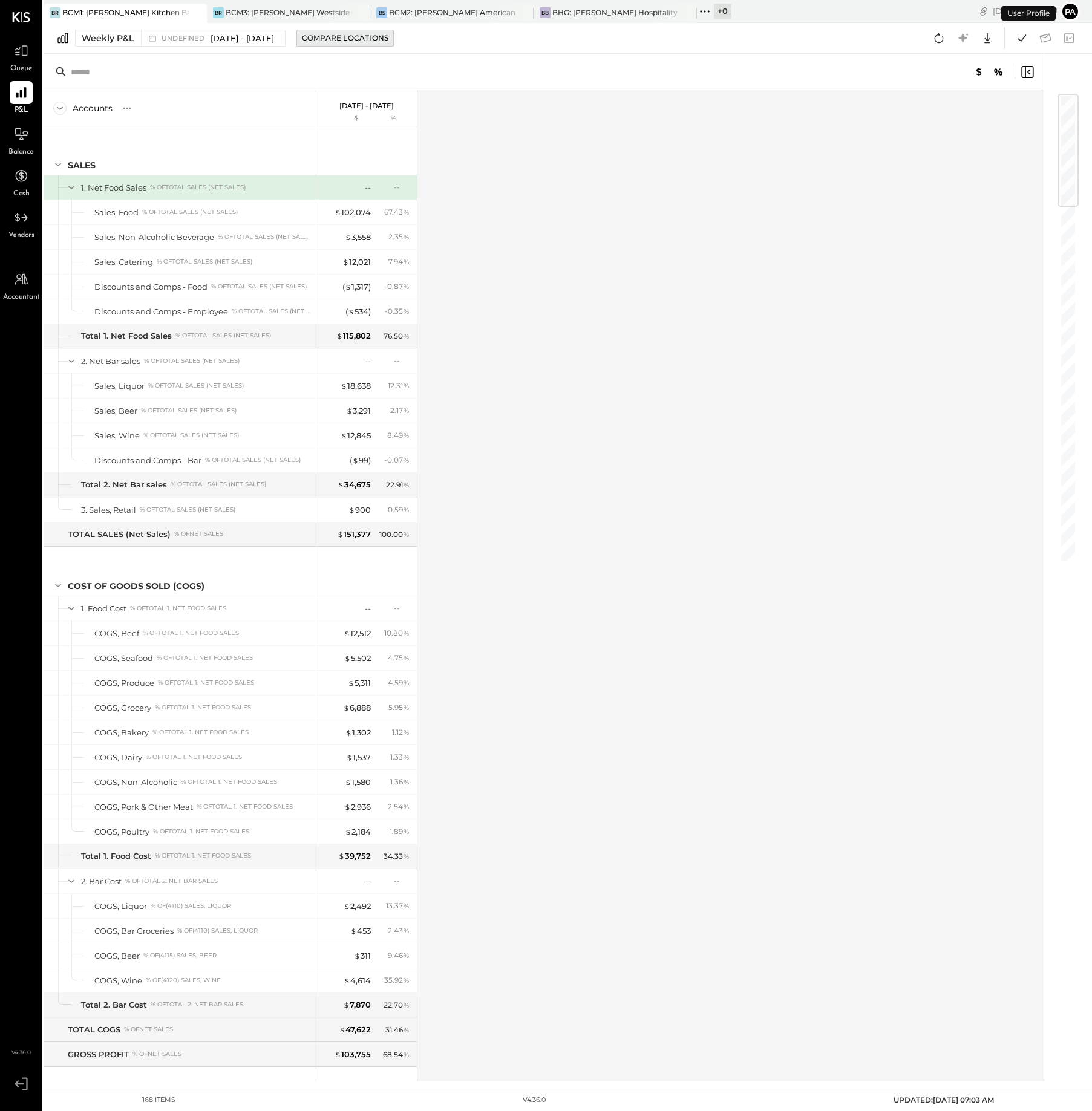
click at [355, 38] on div "Compare Locations" at bounding box center [345, 38] width 87 height 10
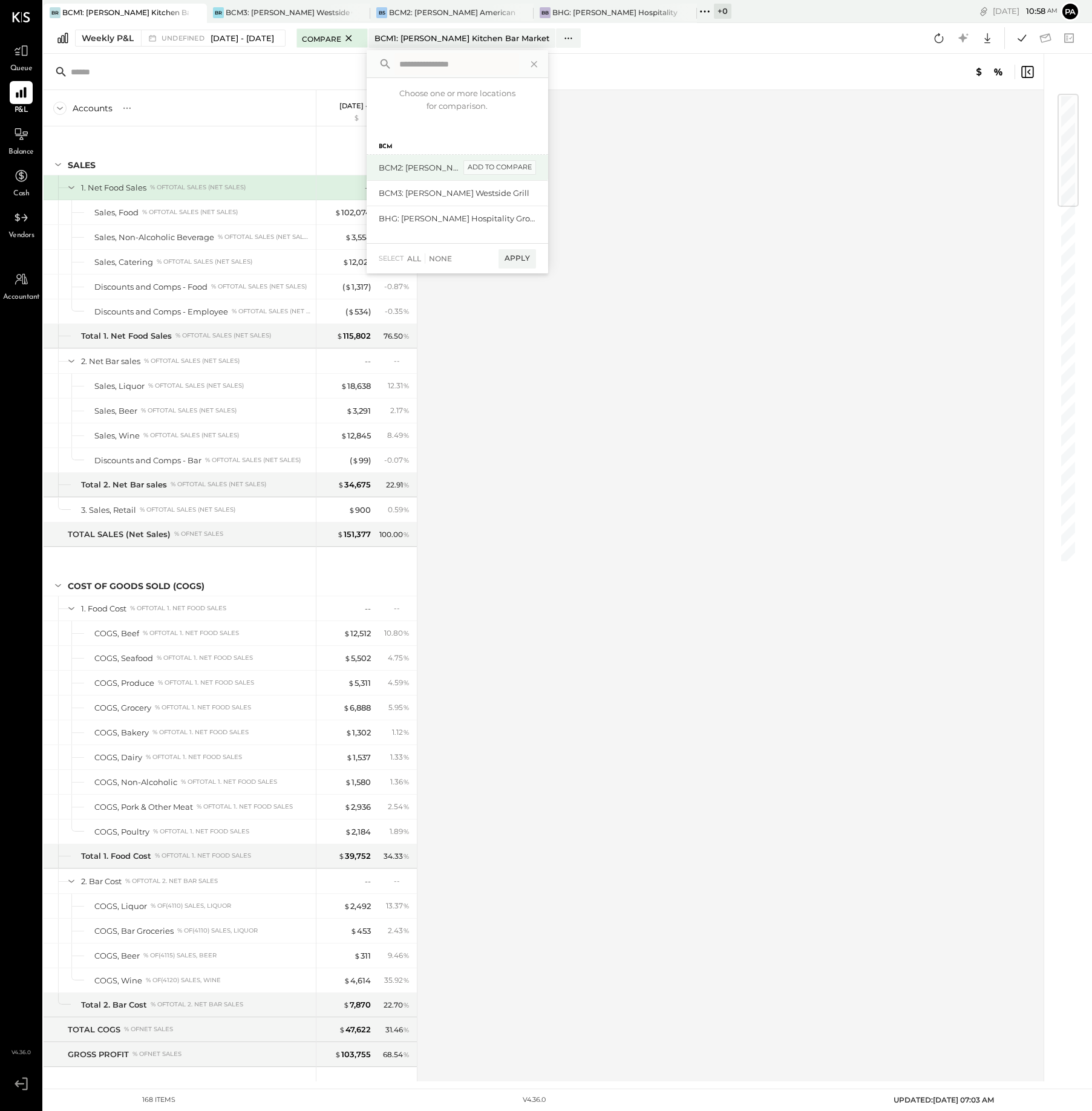
click at [482, 165] on div "add to compare" at bounding box center [499, 168] width 73 height 14
click at [0, 0] on div "add to compare" at bounding box center [0, 0] width 0 height 0
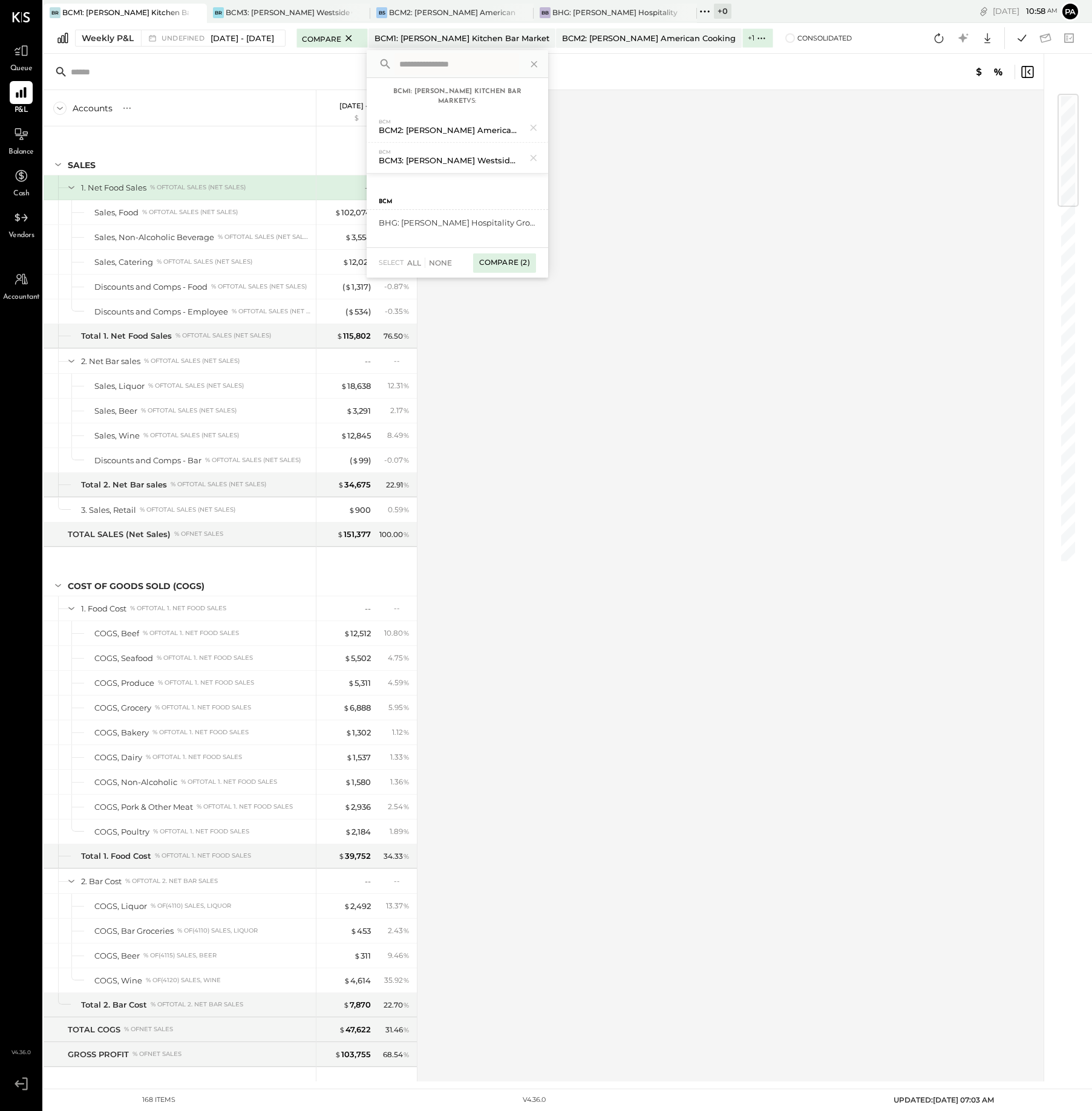
click at [506, 260] on div "Compare (2)" at bounding box center [505, 263] width 63 height 20
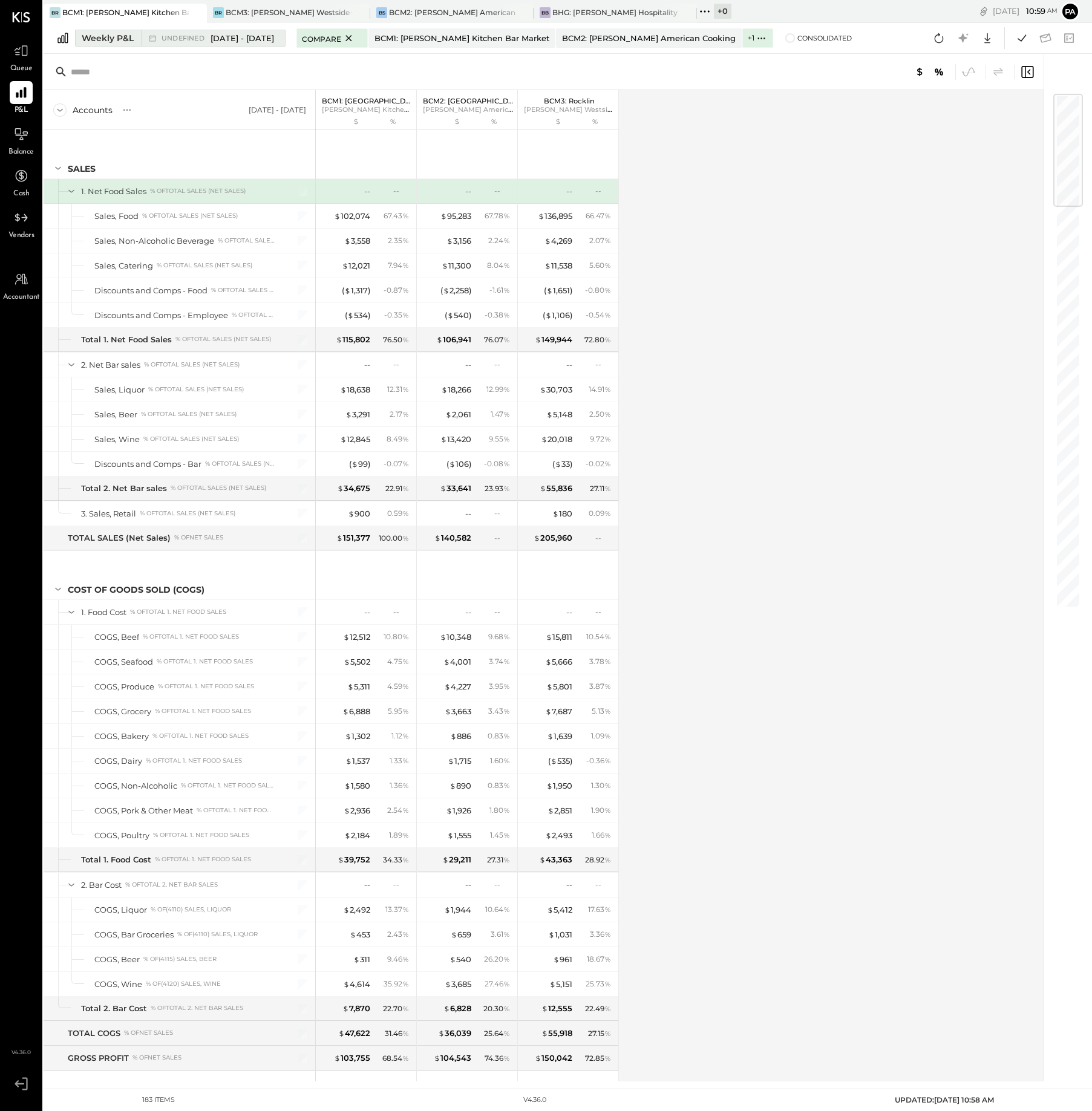
click at [229, 40] on span "[DATE] - [DATE]" at bounding box center [242, 39] width 64 height 12
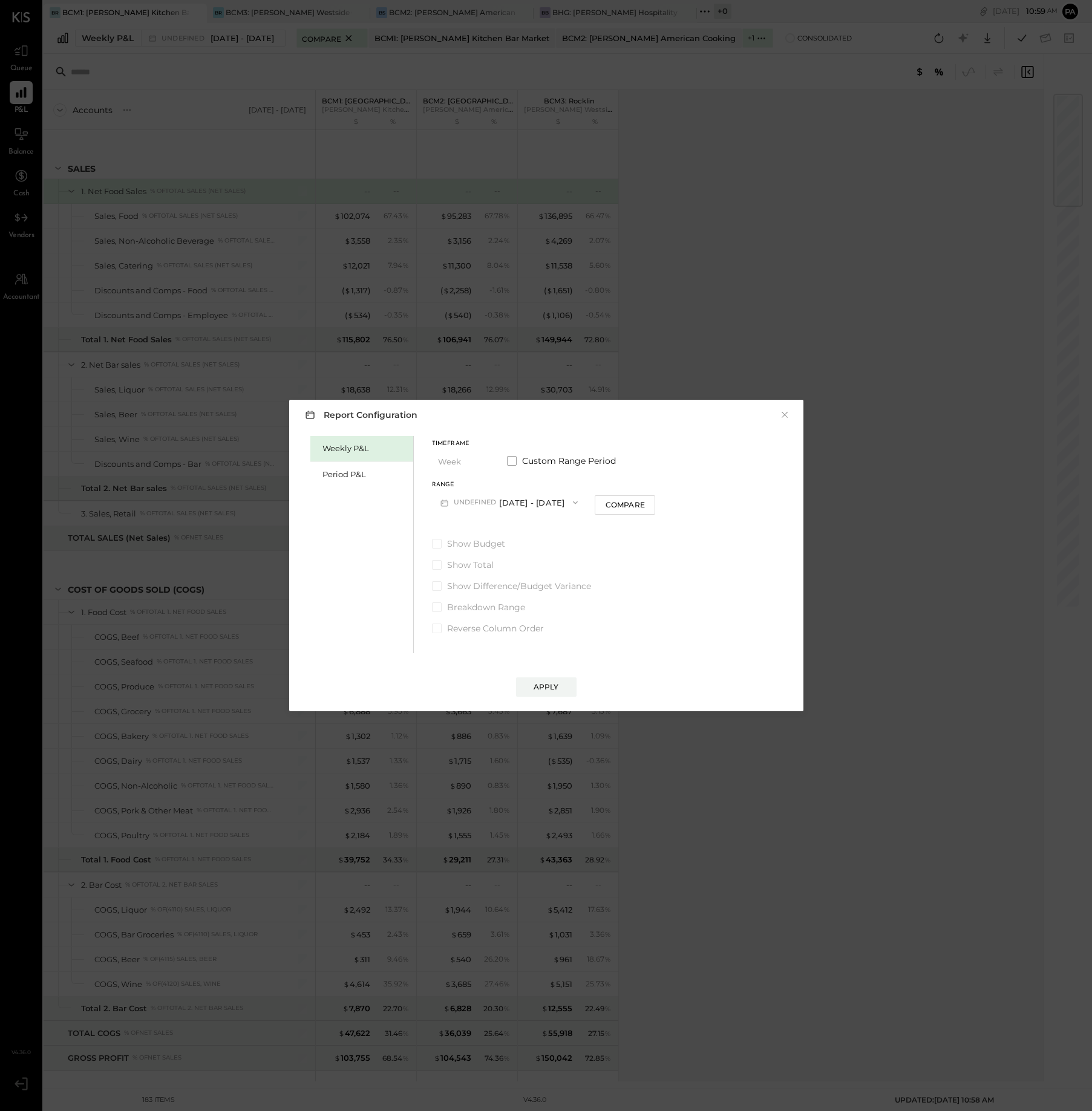
click at [570, 502] on span "button" at bounding box center [572, 503] width 16 height 10
click at [490, 605] on span "[DATE] - [DATE]" at bounding box center [490, 606] width 58 height 10
click at [545, 503] on button "W35 [DATE] - [DATE]" at bounding box center [496, 502] width 127 height 22
click at [506, 581] on span "[DATE] - [DATE]" at bounding box center [490, 581] width 58 height 10
click at [600, 498] on button "Compare" at bounding box center [598, 505] width 60 height 20
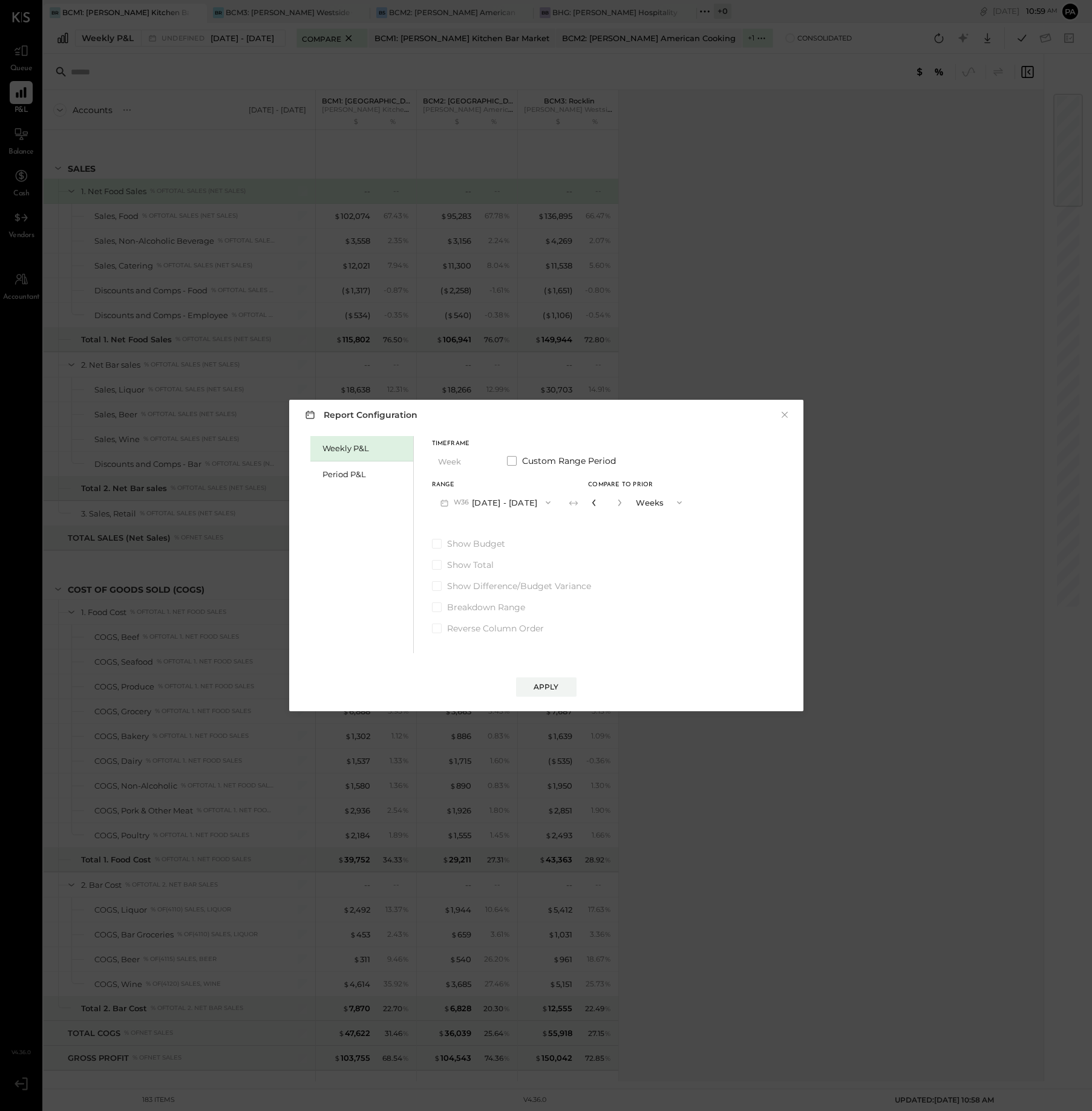
click at [591, 504] on icon "button" at bounding box center [594, 502] width 7 height 7
click at [551, 686] on div "Apply" at bounding box center [546, 687] width 26 height 10
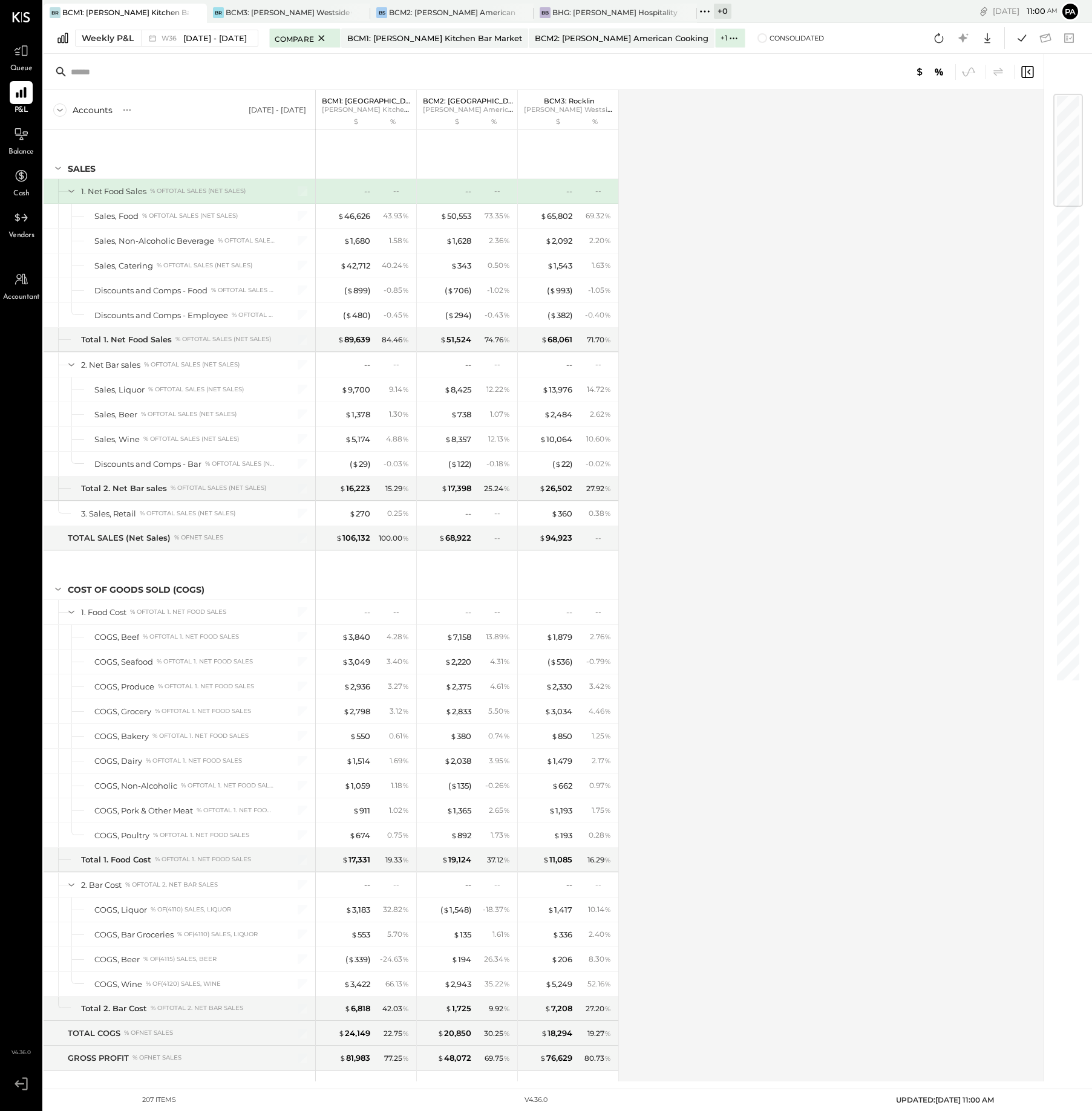
click at [284, 108] on div "[DATE] - [DATE]" at bounding box center [277, 110] width 58 height 10
click at [210, 37] on span "[DATE] - [DATE]" at bounding box center [215, 39] width 64 height 12
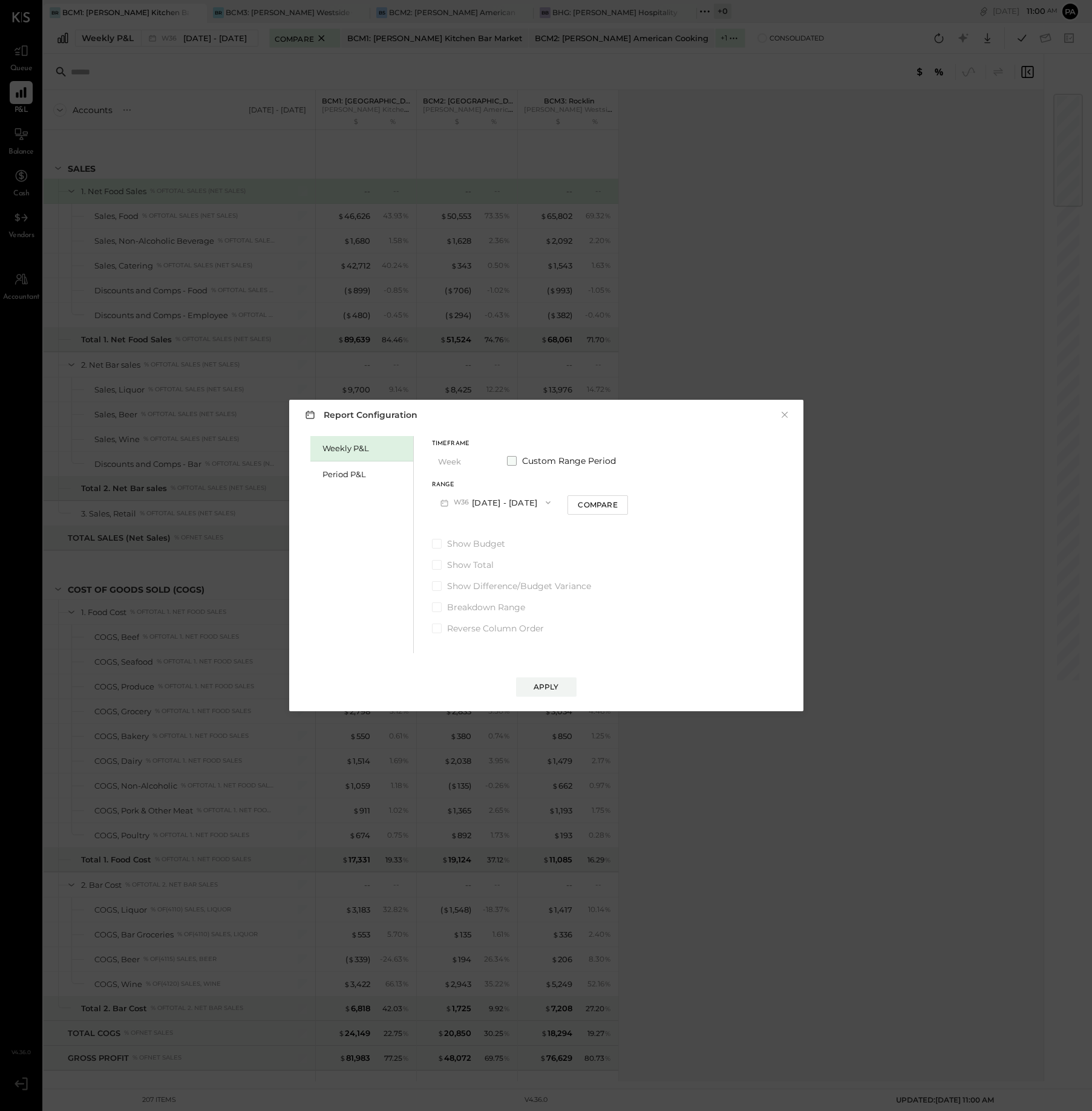
click at [511, 460] on span at bounding box center [511, 461] width 10 height 10
click at [498, 505] on icon "button" at bounding box center [493, 503] width 10 height 10
click at [472, 604] on span "[DATE]" at bounding box center [459, 606] width 26 height 10
click at [496, 503] on icon "button" at bounding box center [492, 503] width 5 height 3
click at [517, 503] on div "[DATE]" at bounding box center [483, 504] width 102 height 26
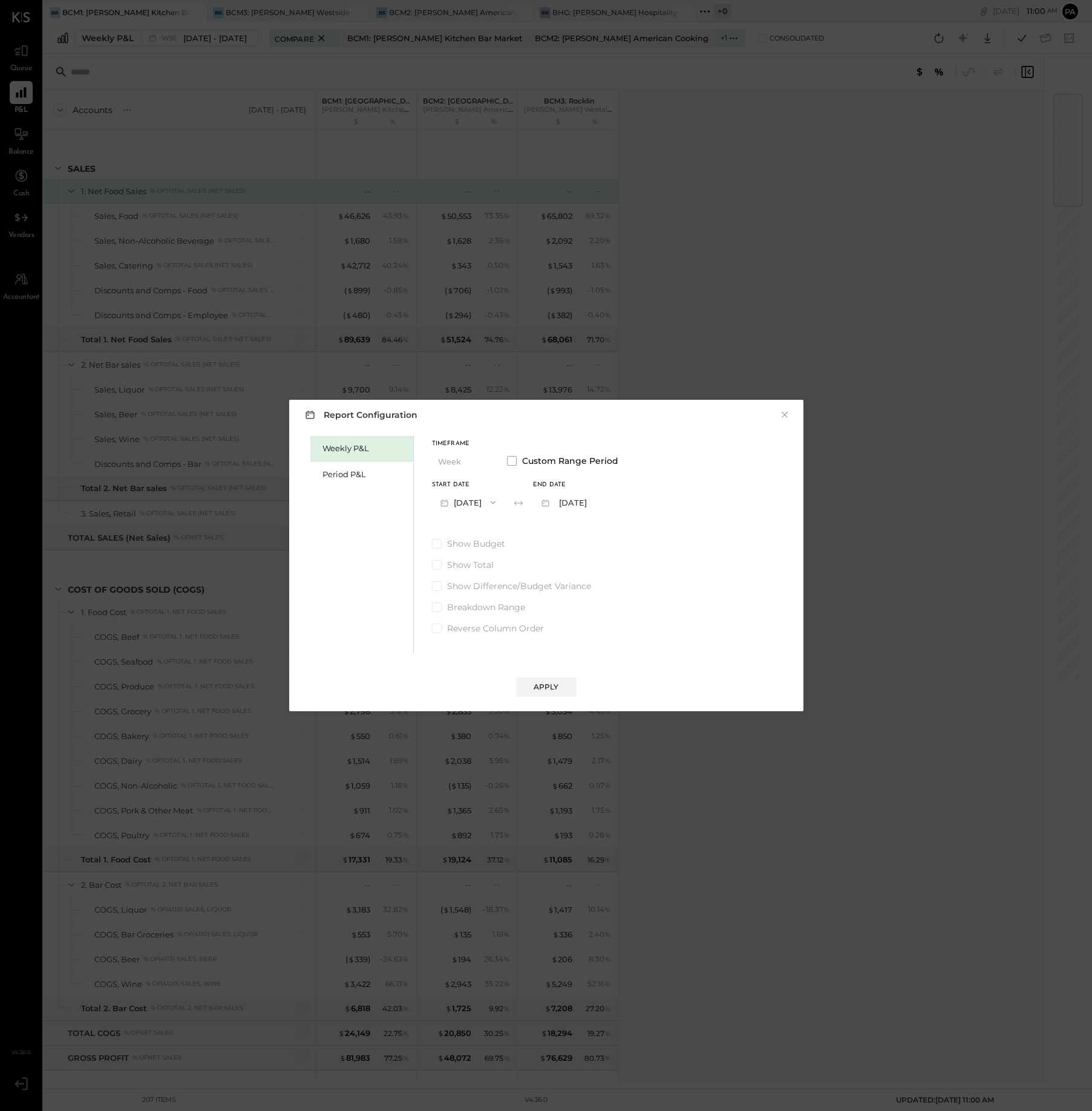
click at [593, 506] on button "[DATE]" at bounding box center [563, 502] width 60 height 22
click at [631, 506] on div "[DATE]" at bounding box center [584, 504] width 102 height 26
click at [593, 503] on button "[DATE]" at bounding box center [563, 502] width 60 height 22
click at [573, 503] on span "[DATE]" at bounding box center [560, 504] width 26 height 10
click at [552, 505] on icon "button" at bounding box center [545, 503] width 12 height 12
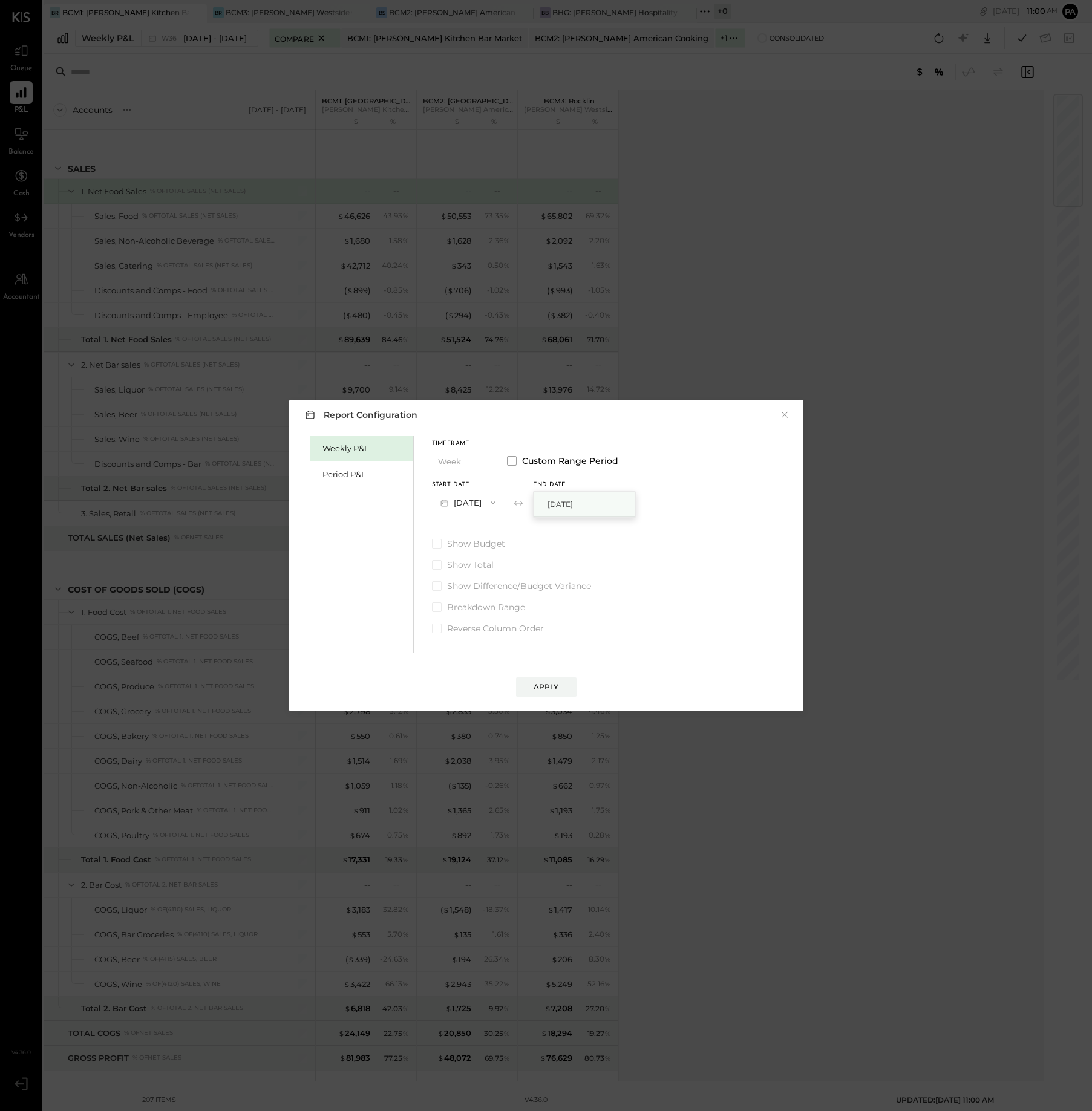
click at [573, 505] on span "[DATE]" at bounding box center [560, 504] width 26 height 10
click at [552, 504] on icon "button" at bounding box center [545, 503] width 12 height 12
click at [498, 505] on icon "button" at bounding box center [493, 503] width 10 height 10
click at [472, 606] on span "[DATE]" at bounding box center [459, 606] width 26 height 10
click at [599, 506] on icon "button" at bounding box center [594, 503] width 10 height 10
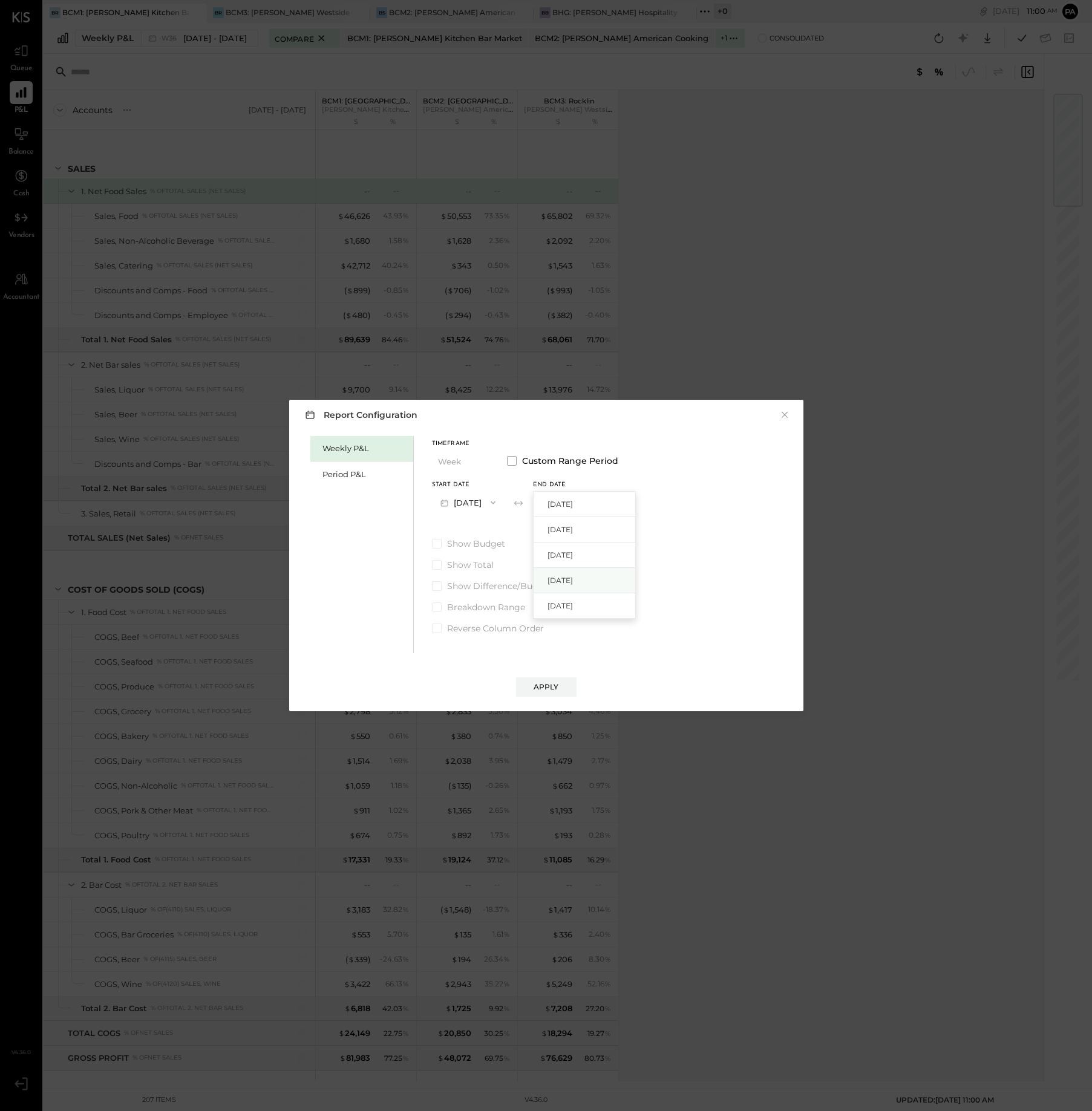
click at [573, 580] on span "[DATE]" at bounding box center [560, 581] width 26 height 10
click at [545, 686] on div "Apply" at bounding box center [546, 687] width 26 height 10
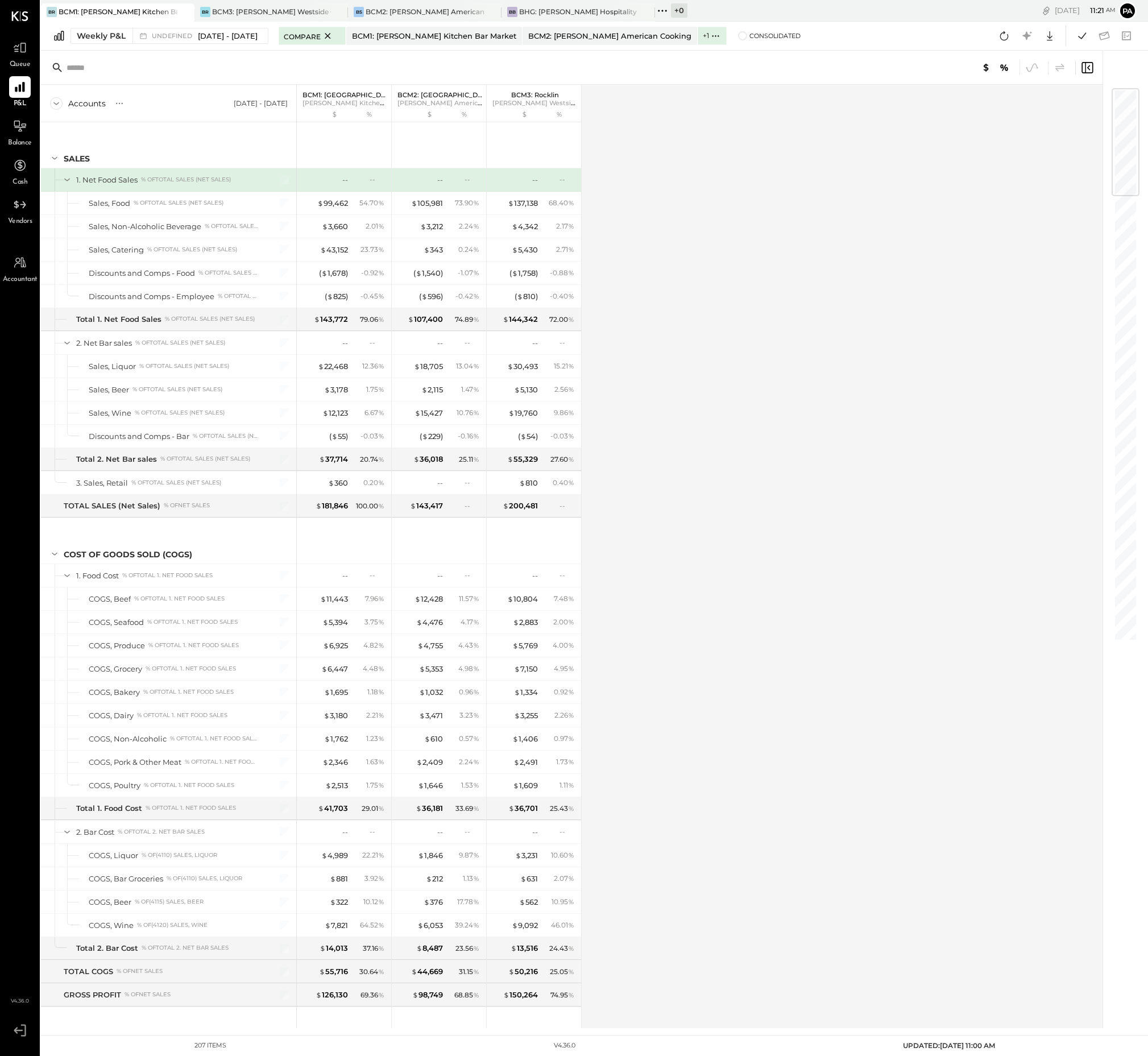
click at [16, 1028] on icon at bounding box center [18, 1030] width 9 height 7
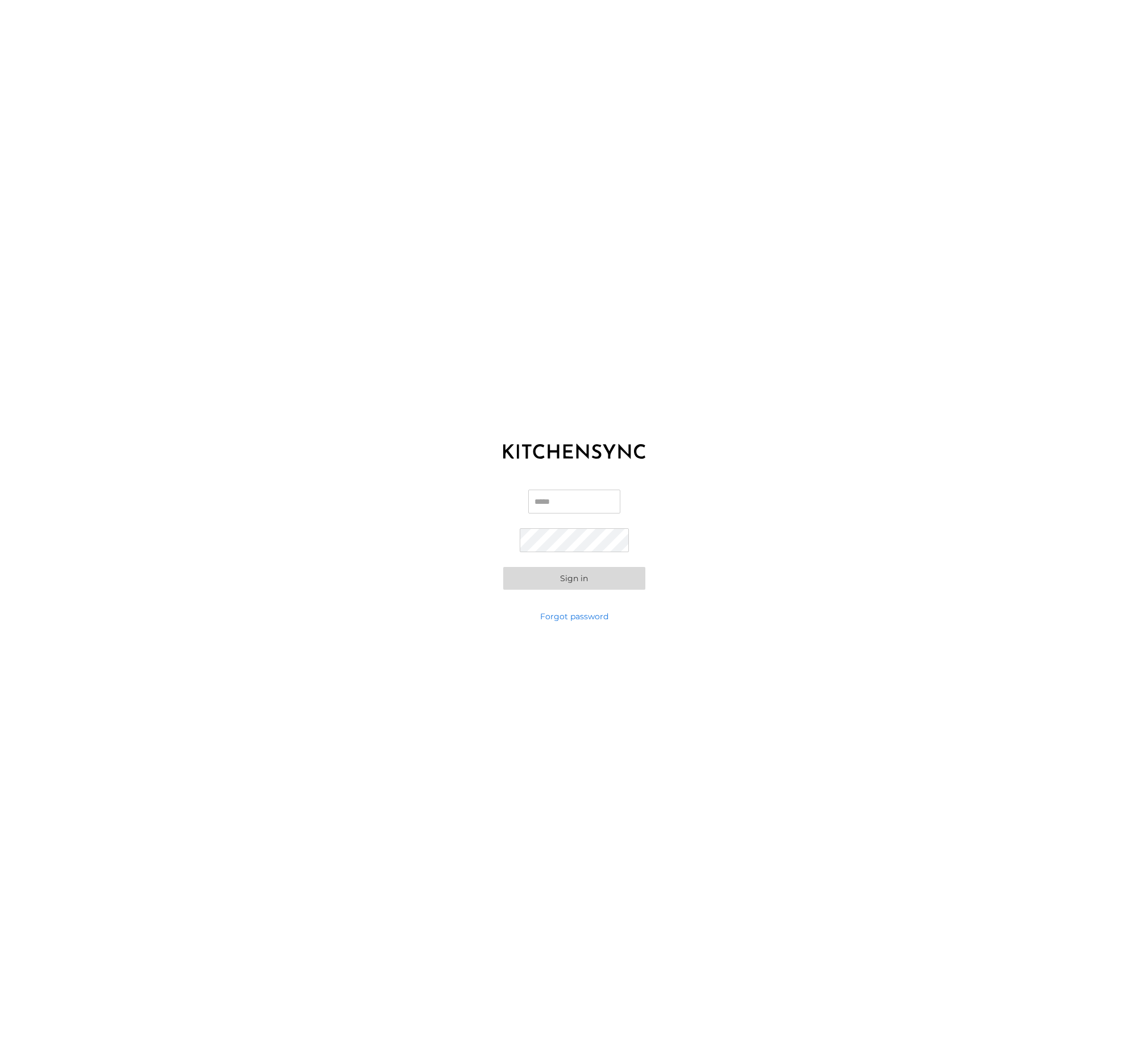
type input "**********"
